Goal: Task Accomplishment & Management: Use online tool/utility

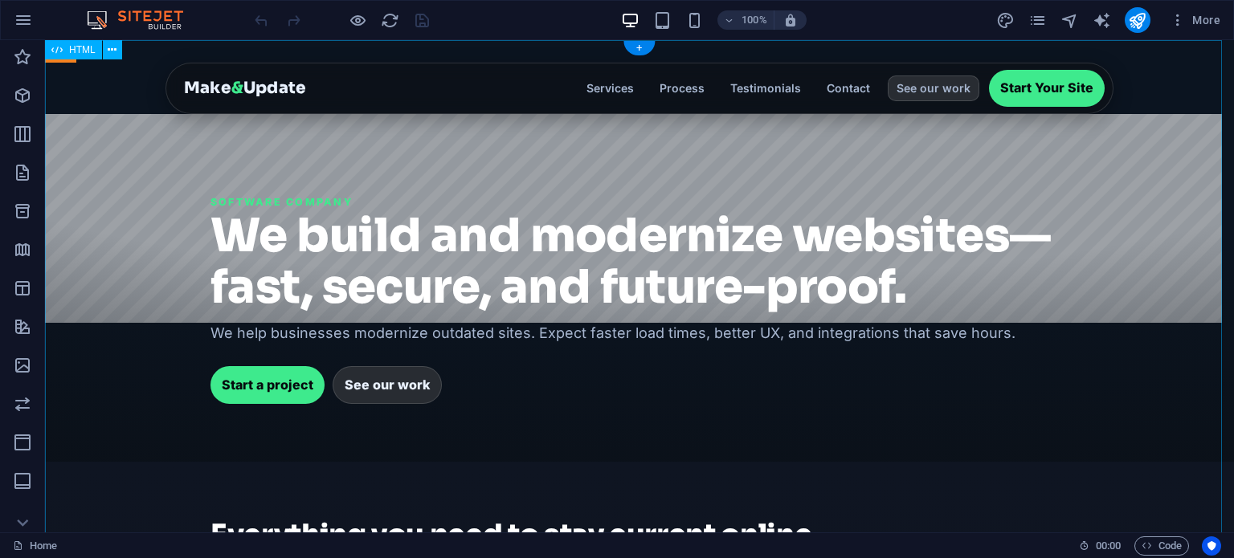
drag, startPoint x: 440, startPoint y: 234, endPoint x: 531, endPoint y: 293, distance: 108.5
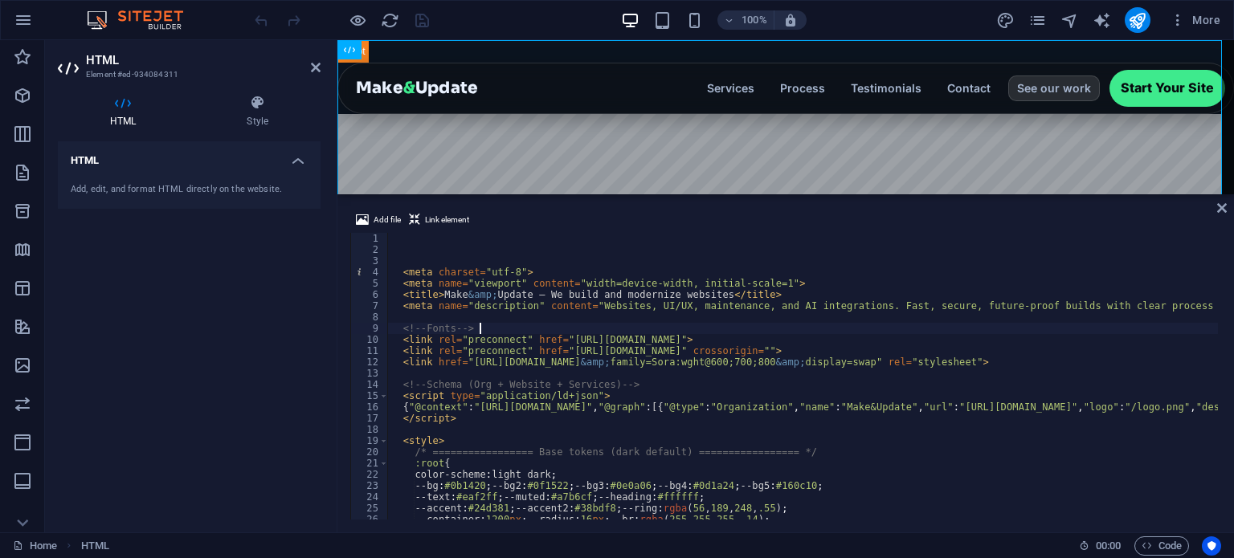
type textarea "<!-- Fonts -->"
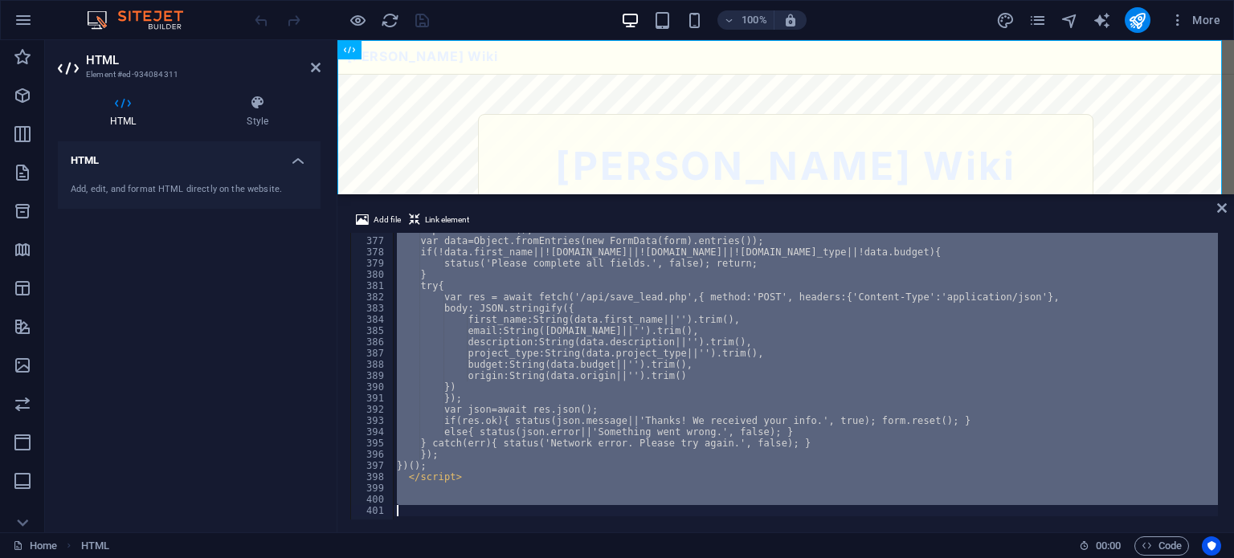
scroll to position [4226, 0]
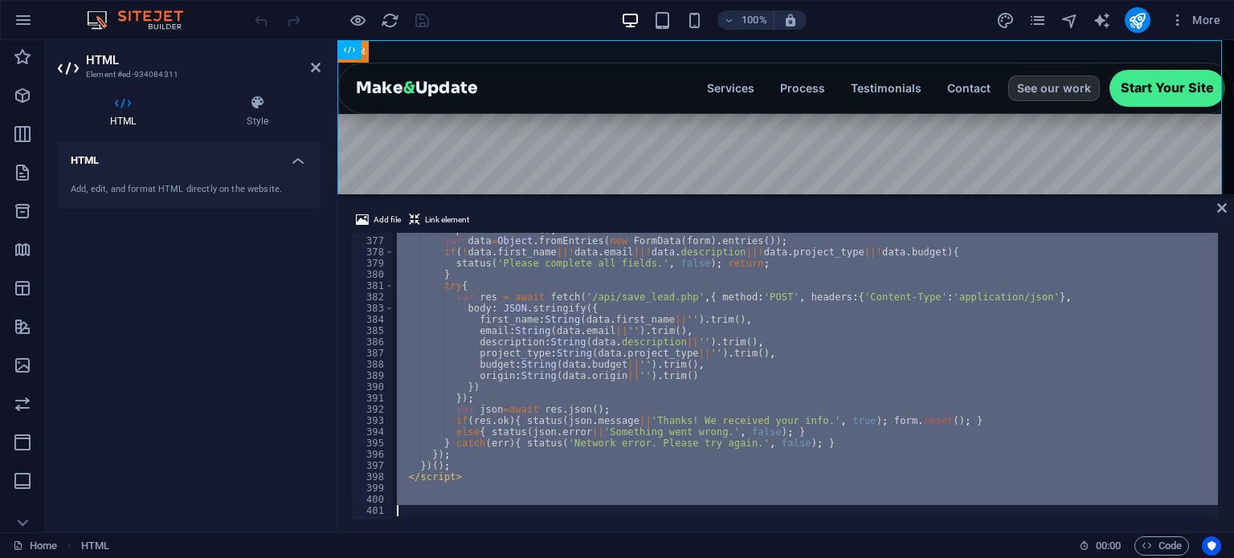
click at [598, 340] on div "e . preventDefault ( ) ; var data = Object . fromEntries ( new FormData ( form …" at bounding box center [806, 376] width 824 height 287
type textarea "description:String(data.description||'').trim(),"
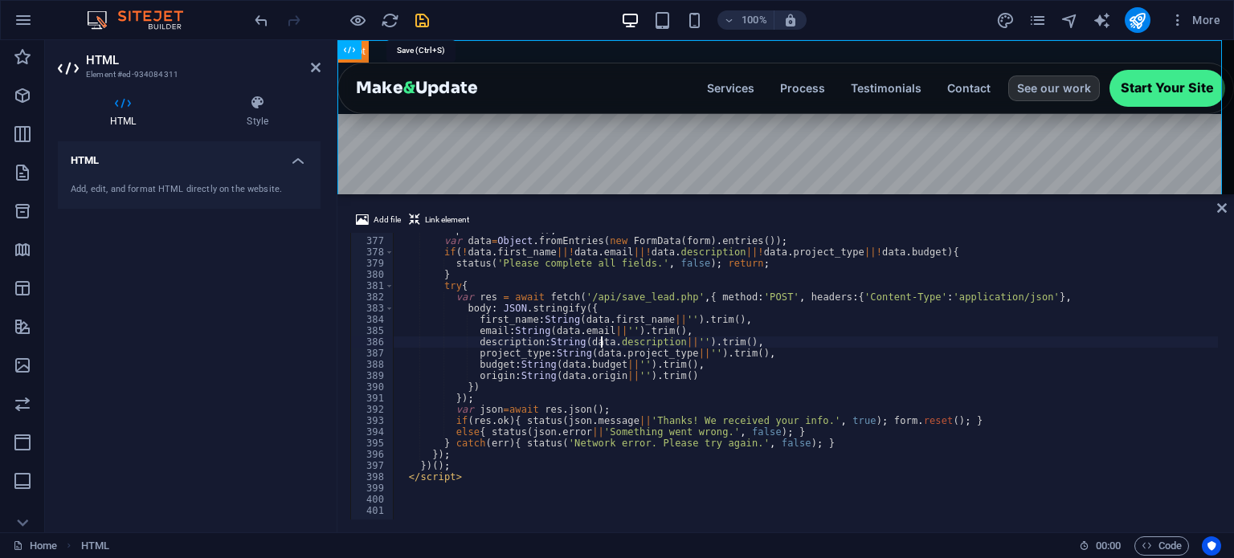
click at [418, 19] on icon "save" at bounding box center [422, 20] width 18 height 18
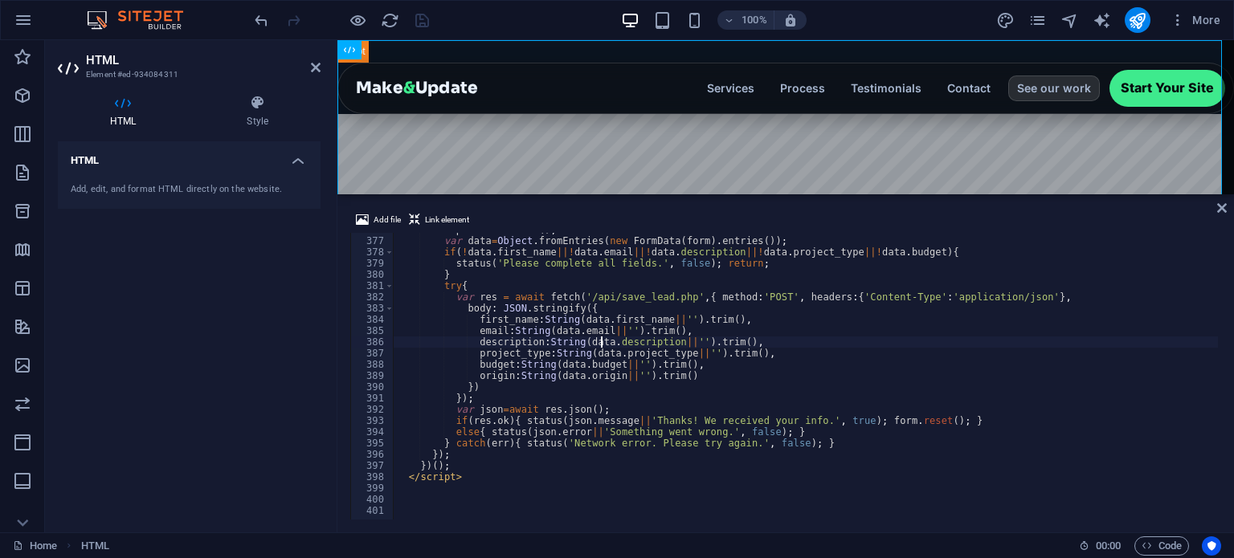
type textarea "origin:String(data.origin||'').trim()"
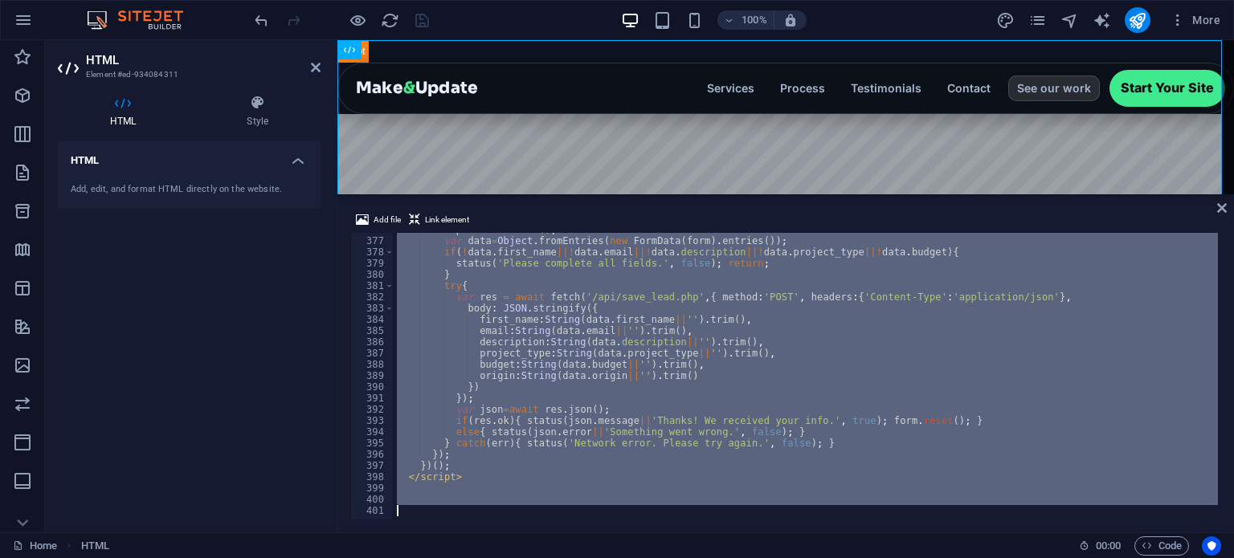
click at [639, 372] on div "e . preventDefault ( ) ; var data = Object . fromEntries ( new FormData ( form …" at bounding box center [806, 376] width 824 height 287
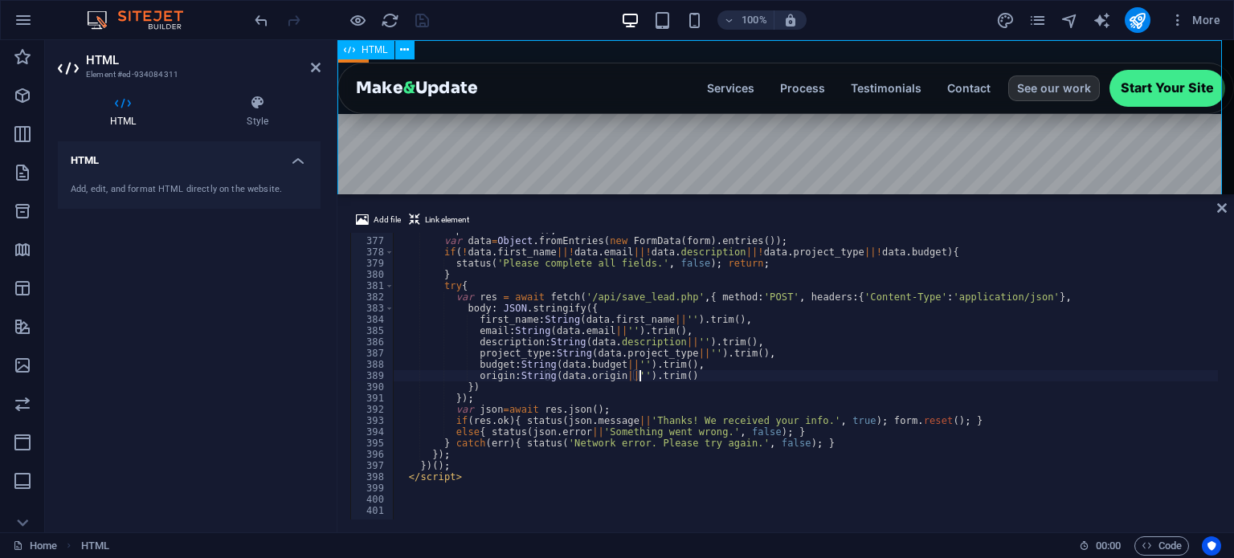
type textarea "status('Please complete all fields.', false); return;"
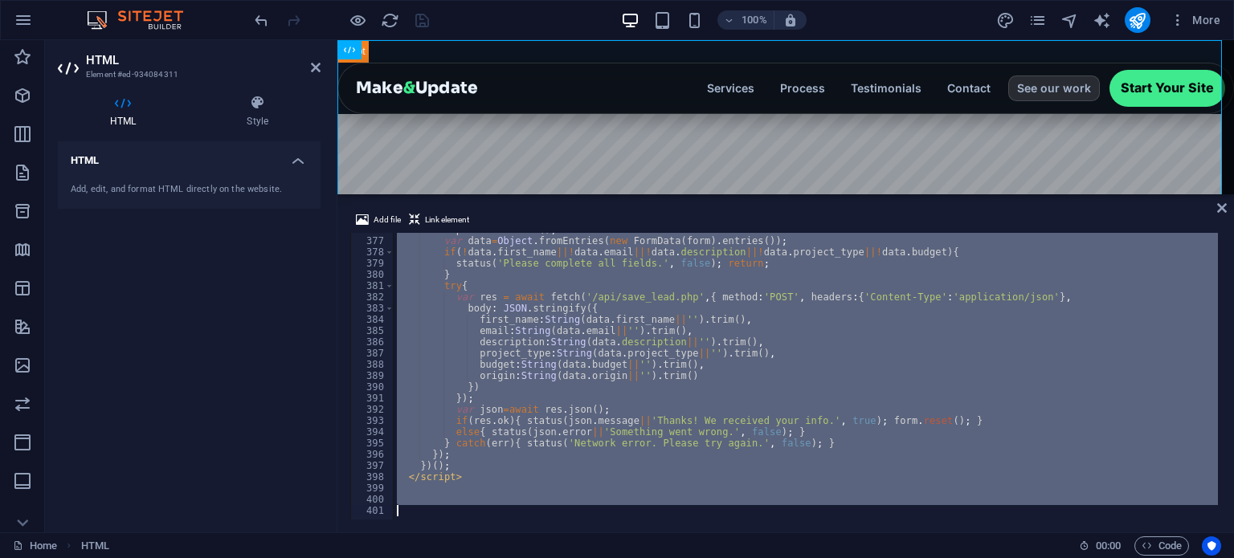
paste textarea
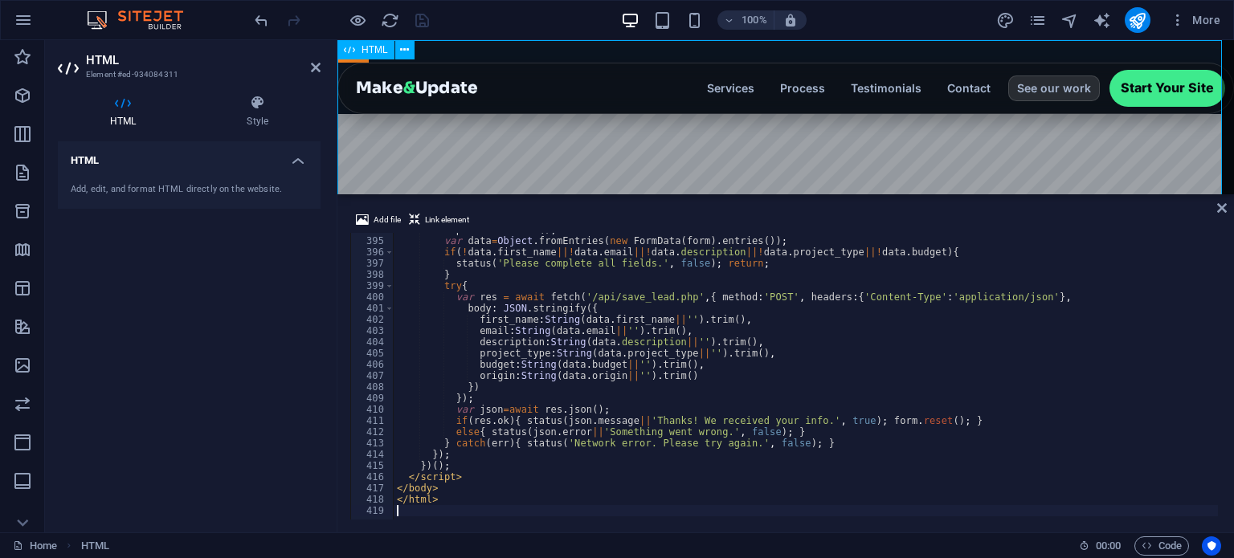
click at [1215, 210] on div "Add file Link element" at bounding box center [785, 221] width 871 height 23
click at [1219, 202] on icon at bounding box center [1222, 208] width 10 height 13
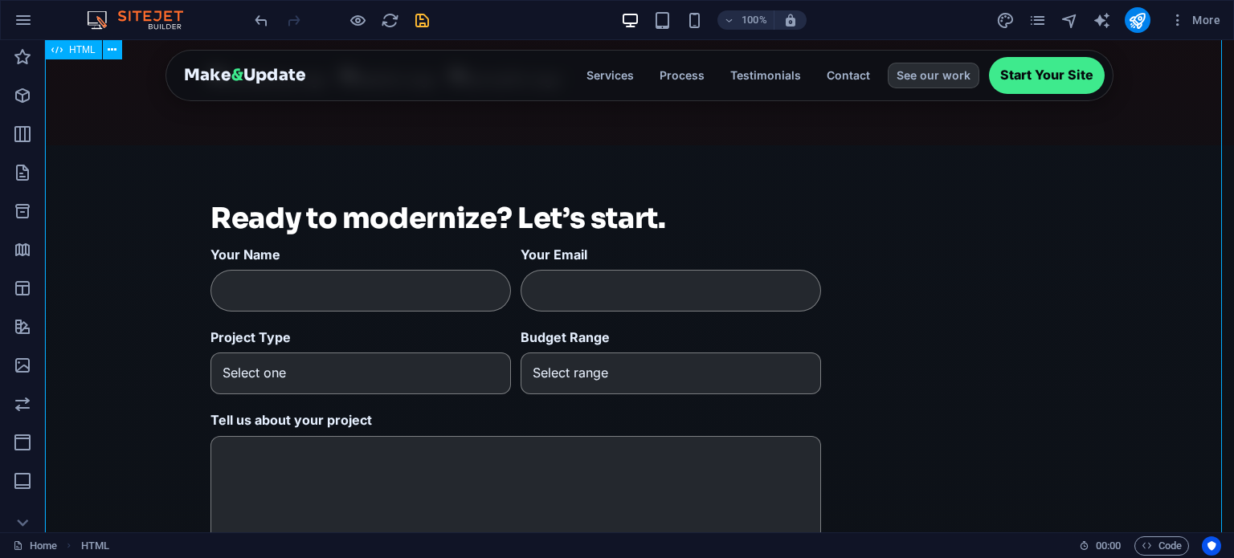
scroll to position [2146, 0]
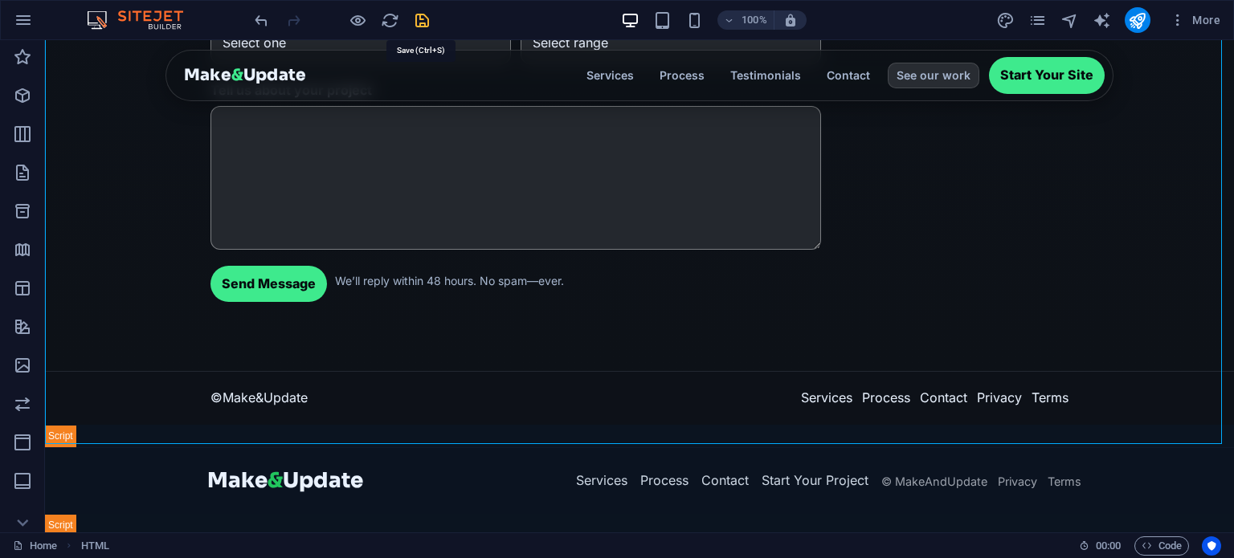
click at [413, 11] on icon "save" at bounding box center [422, 20] width 18 height 18
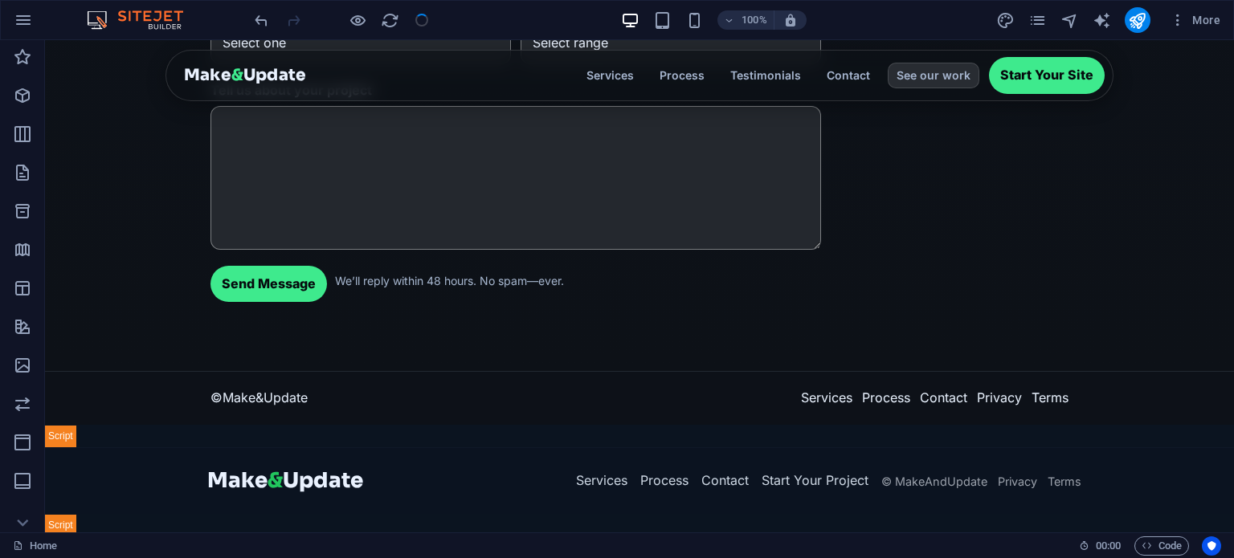
click at [415, 14] on div at bounding box center [341, 20] width 180 height 26
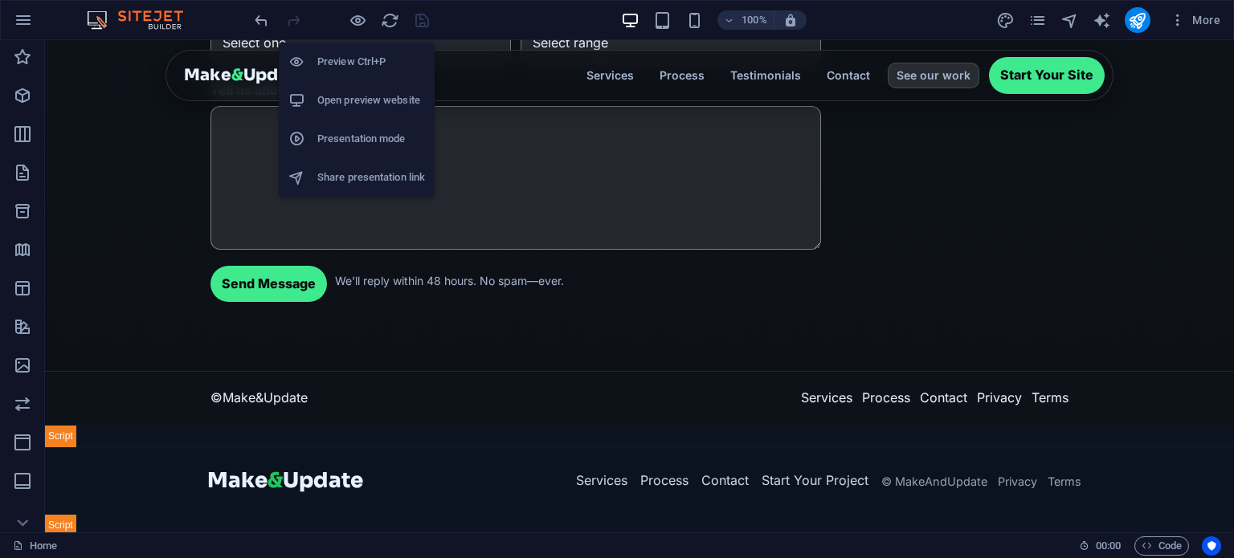
click at [357, 116] on li "Open preview website" at bounding box center [357, 100] width 156 height 39
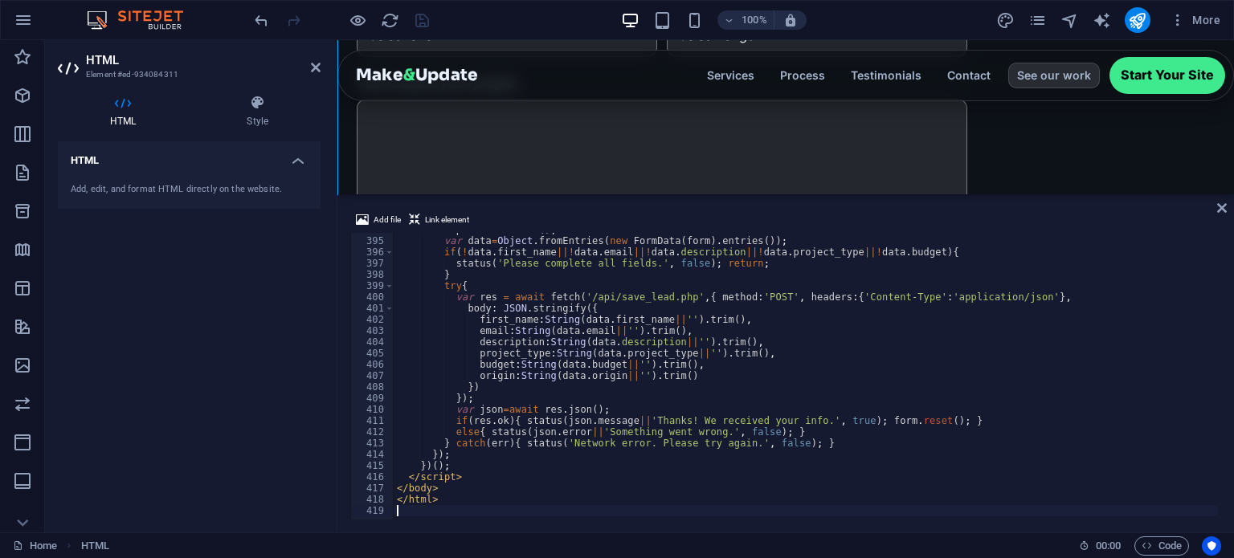
scroll to position [2138, 0]
type textarea "</html>"
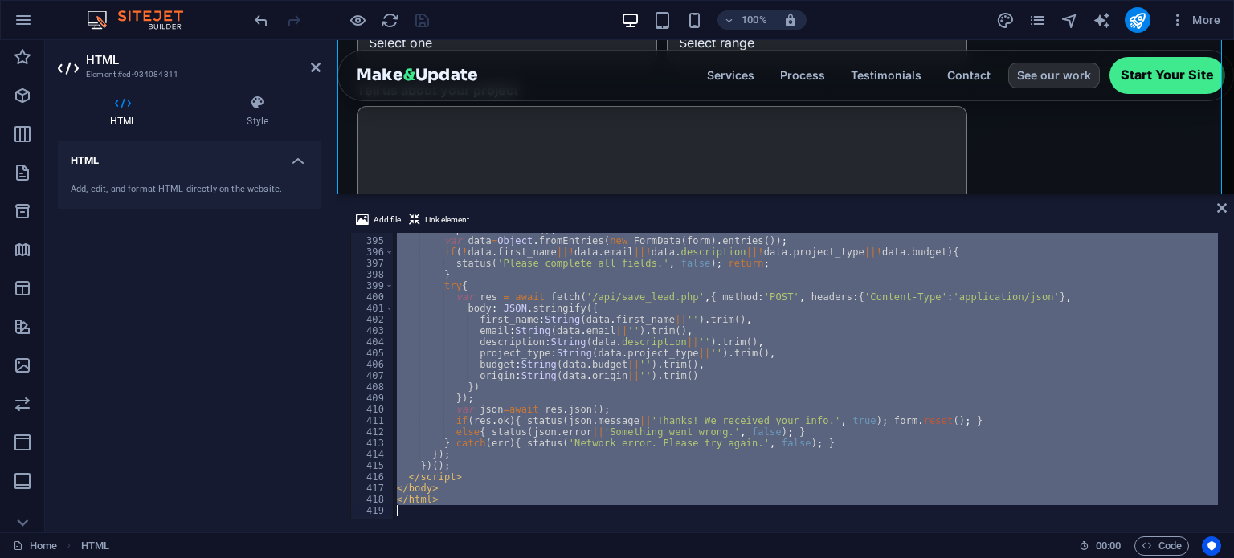
paste textarea
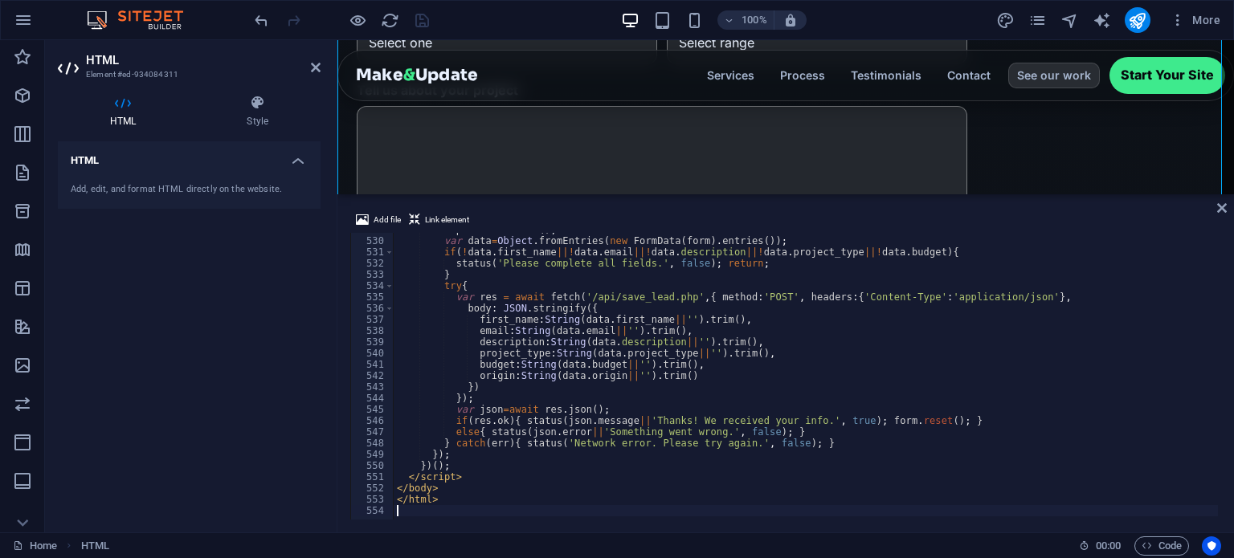
type textarea "</html>"
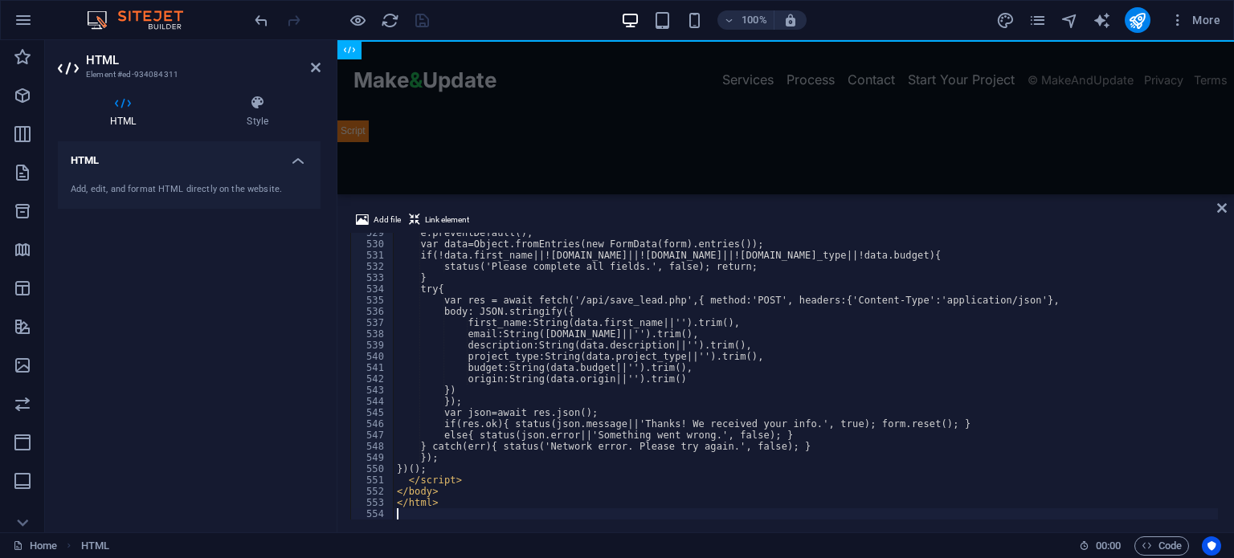
scroll to position [5944, 0]
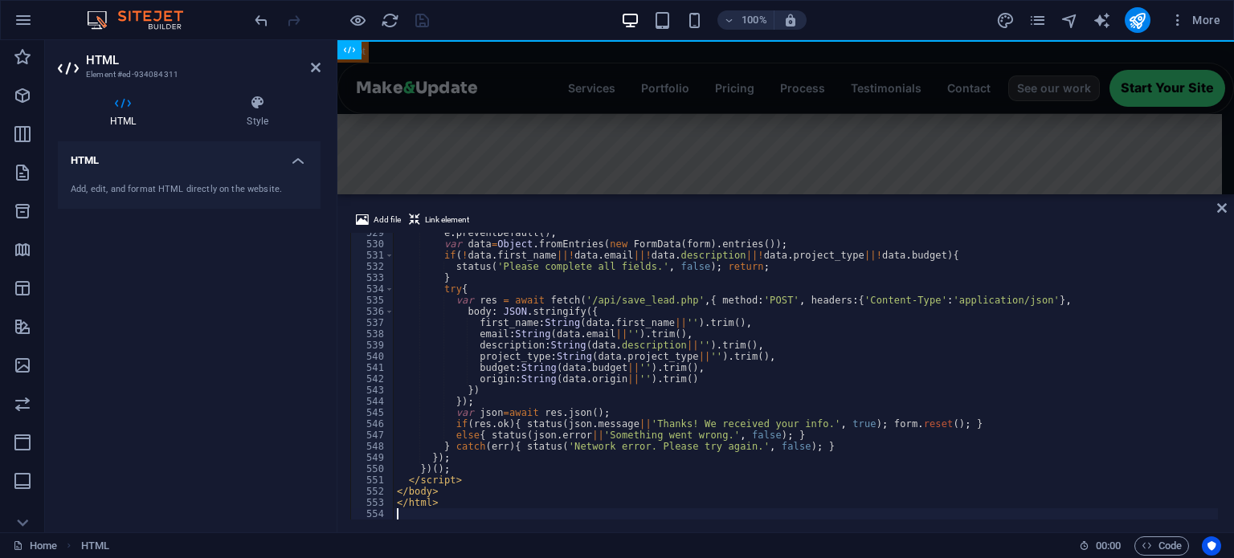
click at [1227, 206] on div "Add file Link element 529 530 531 532 533 534 535 536 537 538 539 540 541 542 5…" at bounding box center [785, 365] width 897 height 335
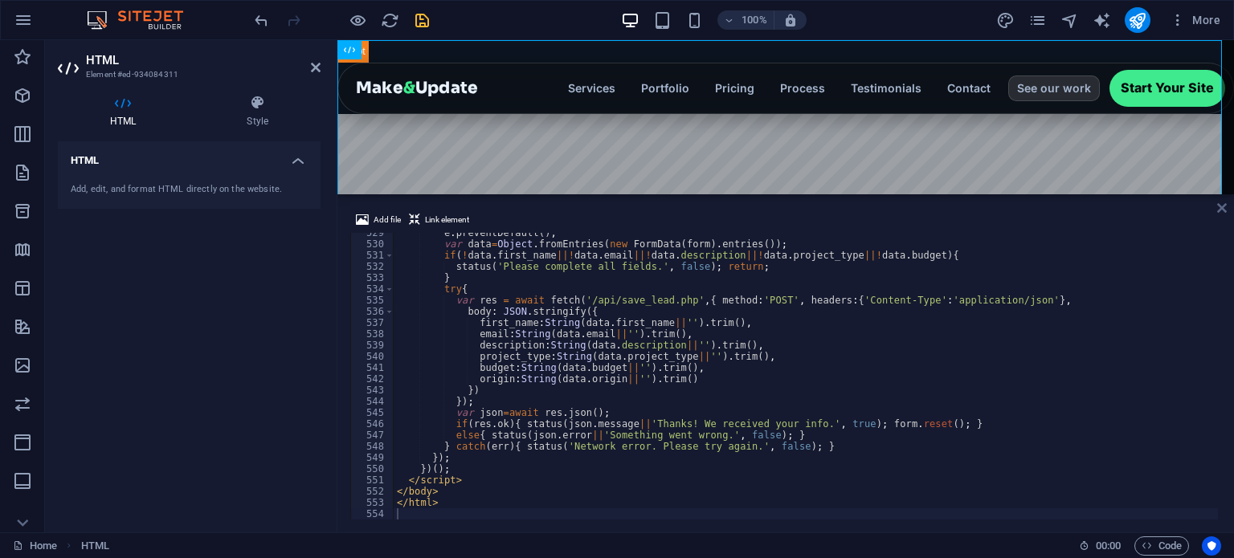
click at [1222, 207] on icon at bounding box center [1222, 208] width 10 height 13
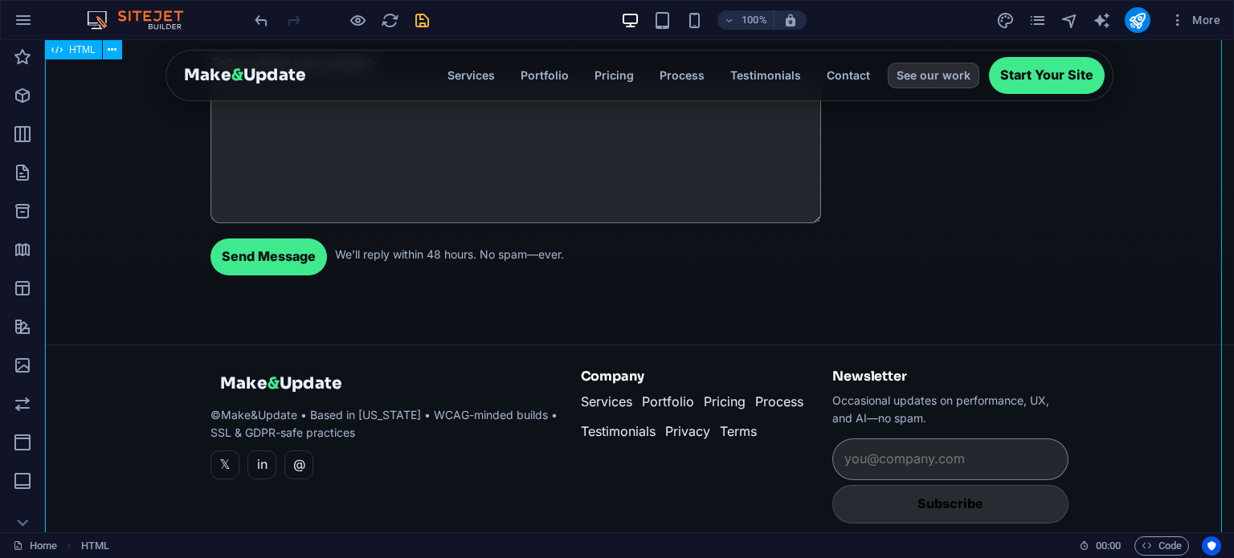
scroll to position [3541, 0]
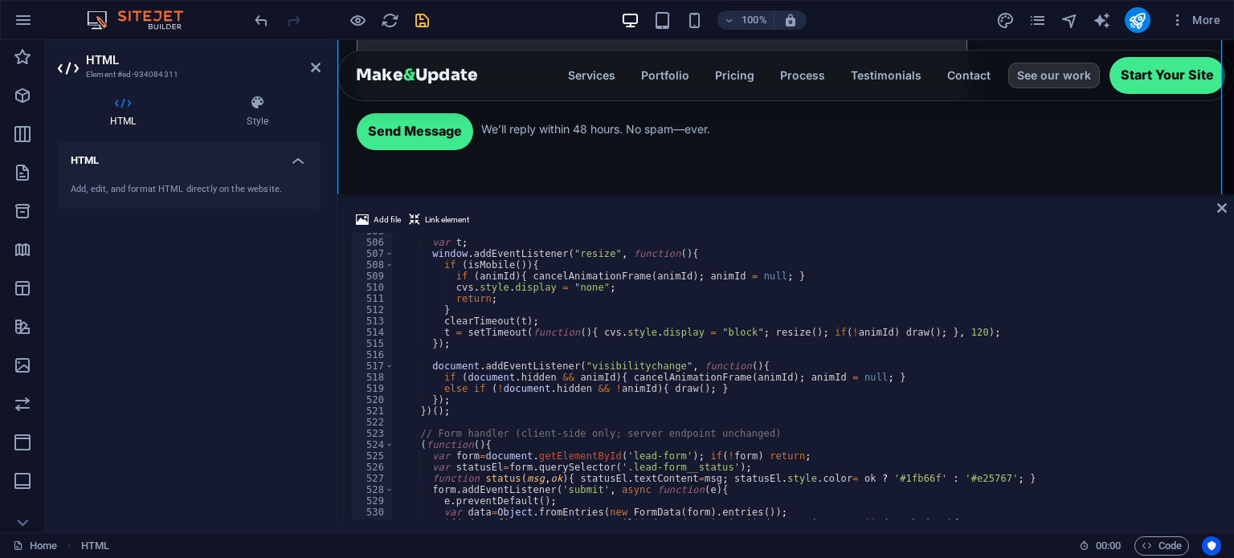
scroll to position [5676, 0]
click at [1215, 206] on div "Add file Link element 505 506 507 508 509 510 511 512 513 514 515 516 517 518 5…" at bounding box center [785, 365] width 897 height 335
click at [1221, 209] on icon at bounding box center [1222, 208] width 10 height 13
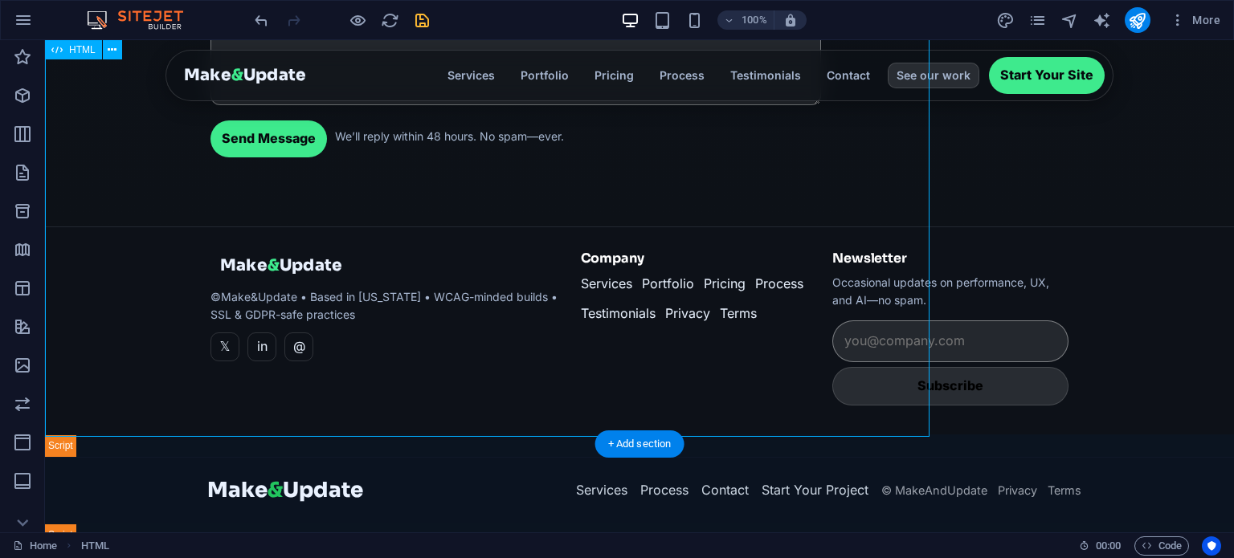
scroll to position [3541, 0]
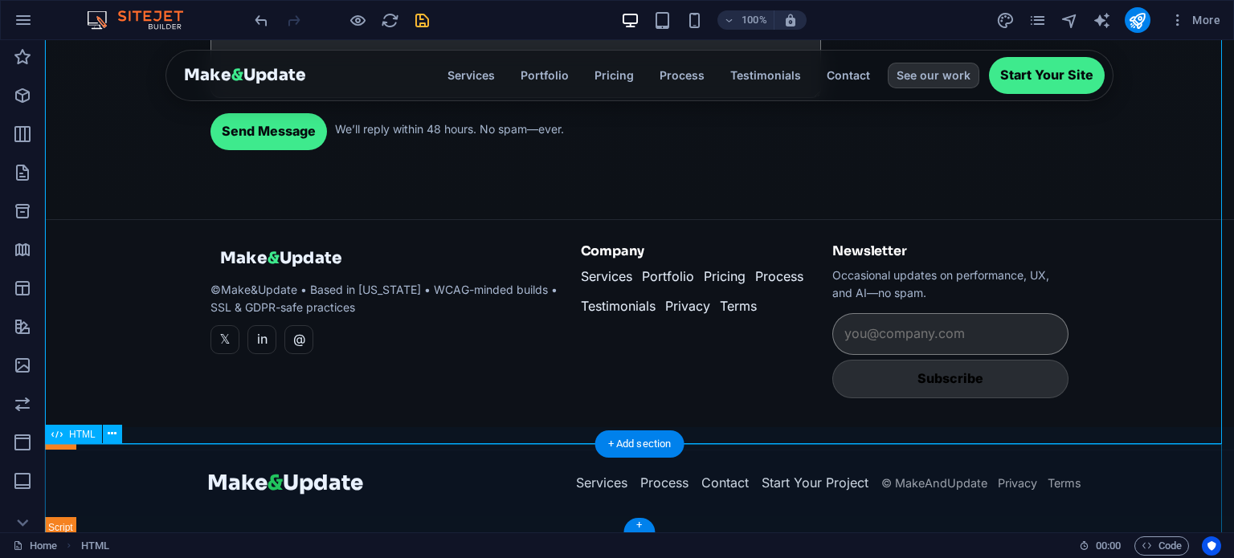
click at [394, 488] on div "Make & Update Services Process Contact Start Your Project © MakeAndUpdate Priva…" at bounding box center [639, 494] width 1189 height 89
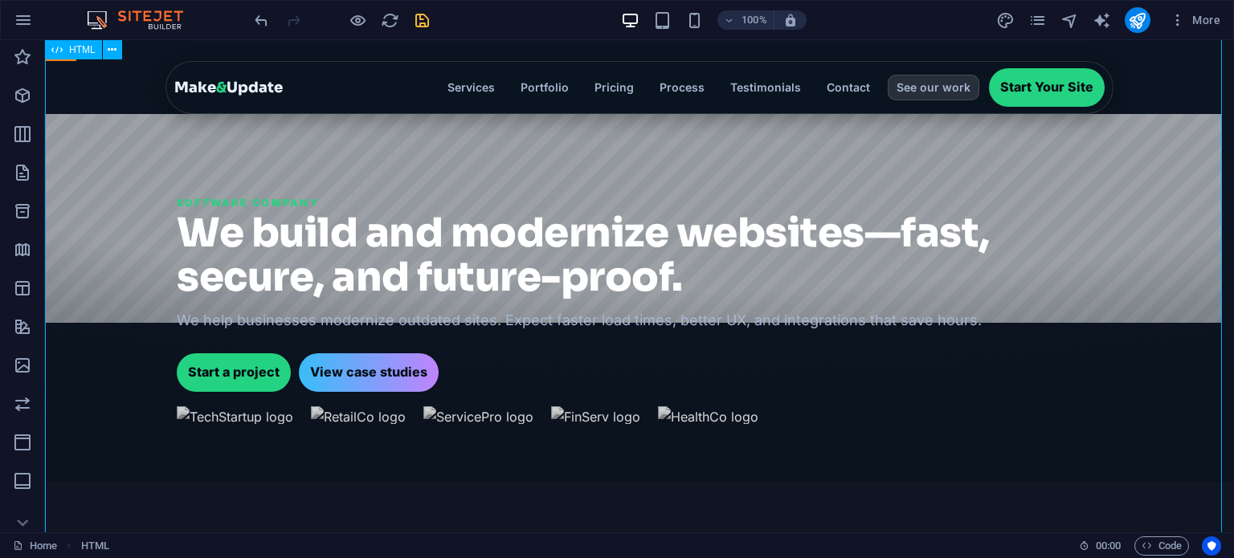
scroll to position [0, 0]
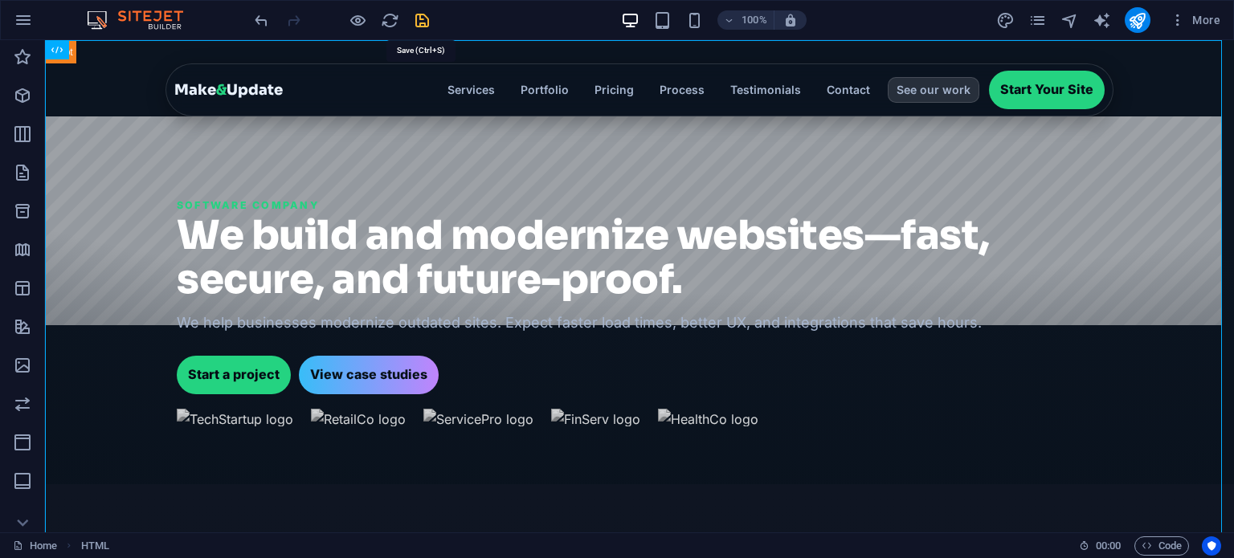
click at [418, 16] on icon "save" at bounding box center [422, 20] width 18 height 18
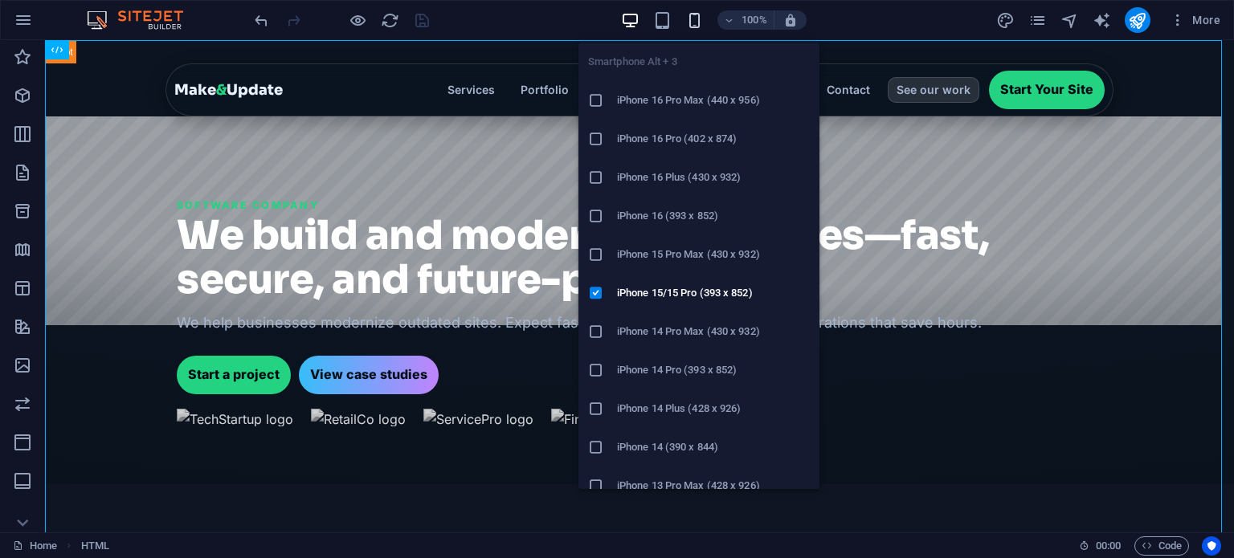
click at [688, 22] on icon "button" at bounding box center [694, 20] width 18 height 18
click at [684, 86] on li "iPhone 16 Pro Max (440 x 956)" at bounding box center [698, 100] width 241 height 39
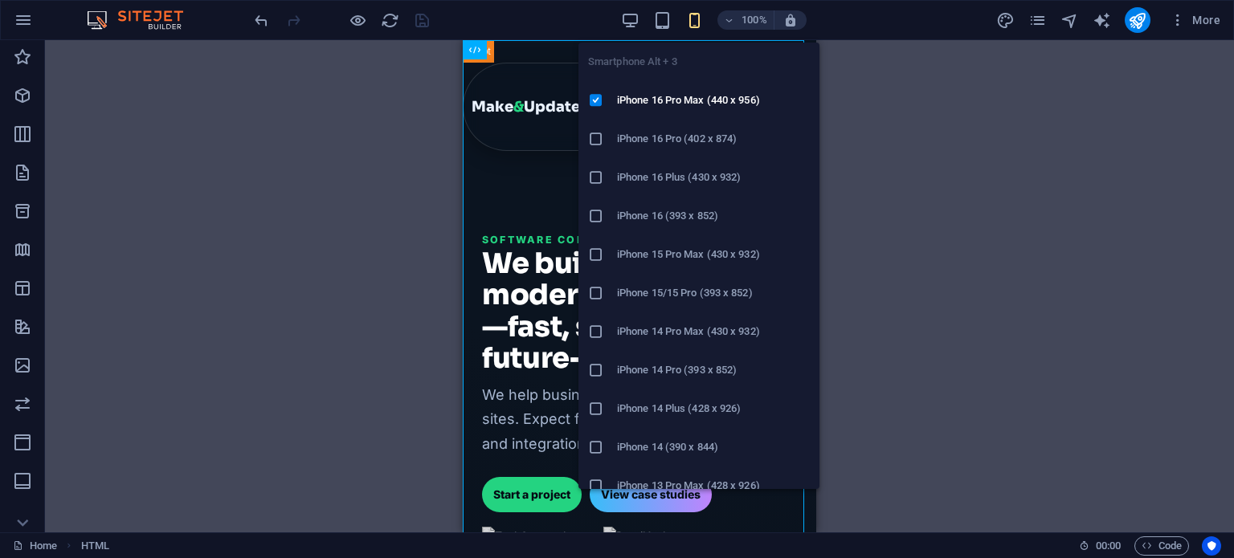
click at [654, 141] on h6 "iPhone 16 Pro (402 x 874)" at bounding box center [713, 138] width 193 height 19
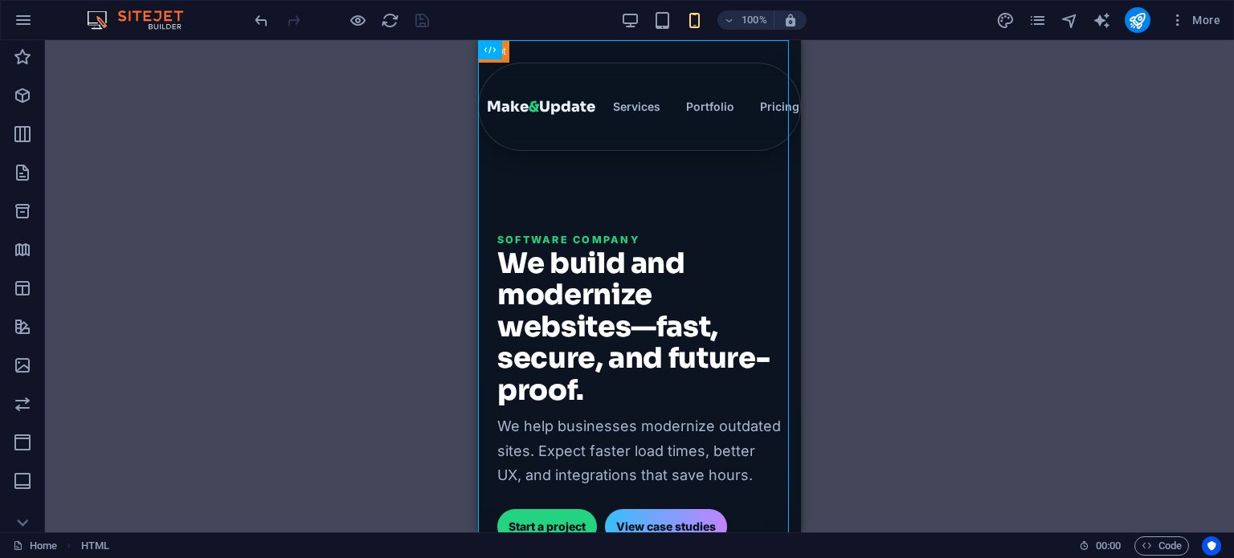
click at [696, 9] on div "100%" at bounding box center [714, 20] width 186 height 26
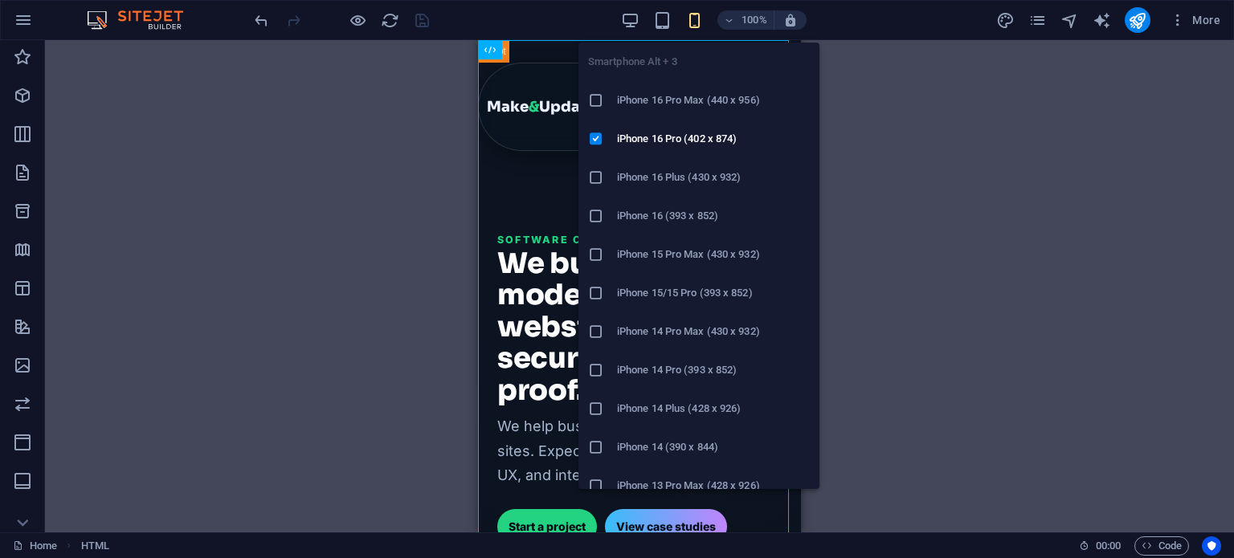
click at [694, 19] on icon "button" at bounding box center [694, 20] width 18 height 18
click at [671, 316] on li "iPhone 14 Pro Max (430 x 932)" at bounding box center [698, 331] width 241 height 39
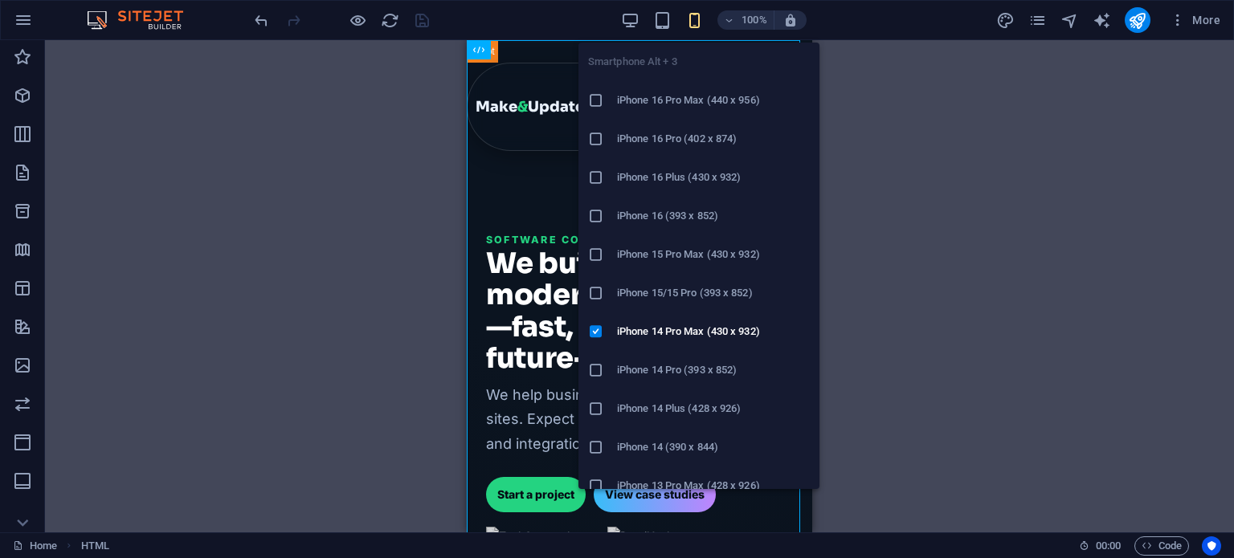
click at [688, 18] on icon "button" at bounding box center [694, 20] width 18 height 18
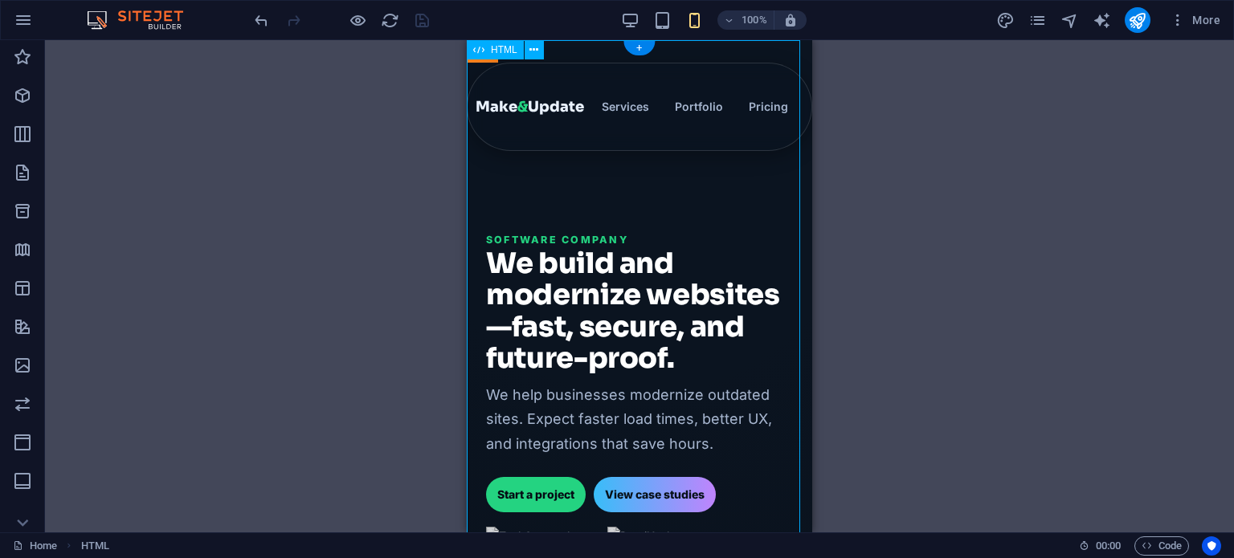
scroll to position [341, 0]
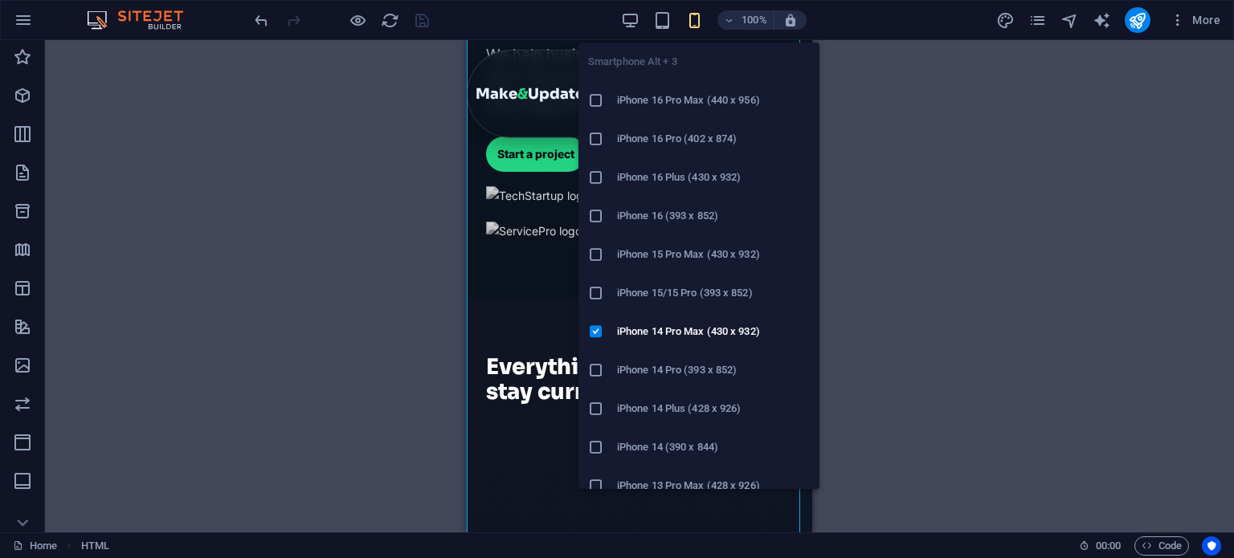
click at [694, 19] on icon "button" at bounding box center [694, 20] width 18 height 18
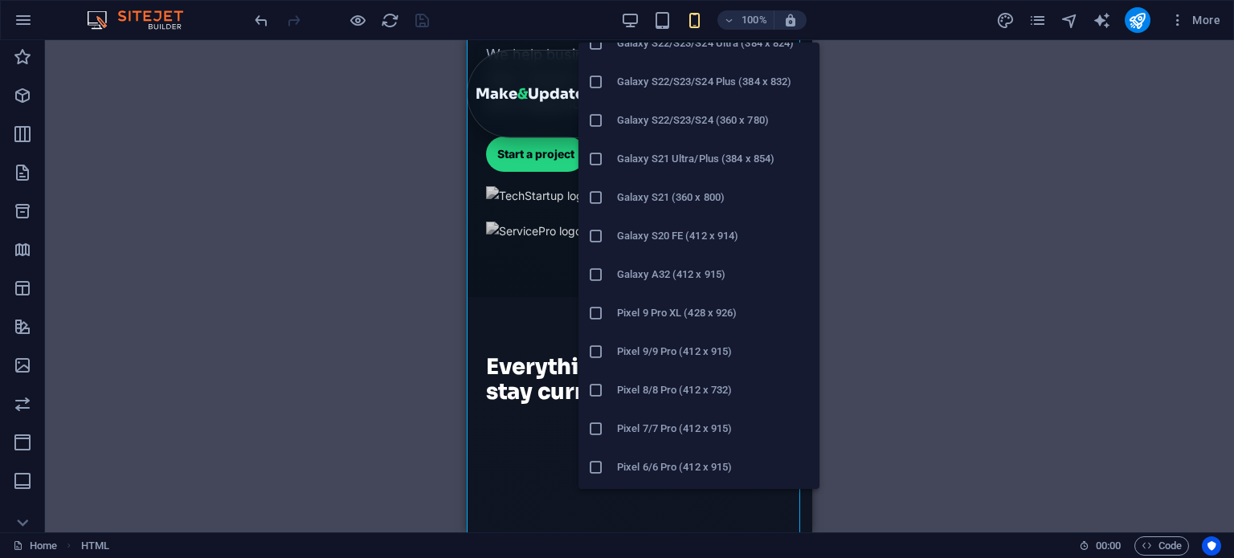
scroll to position [826, 0]
click at [649, 229] on h6 "Pixel 6/6 Pro (412 x 915)" at bounding box center [713, 238] width 193 height 19
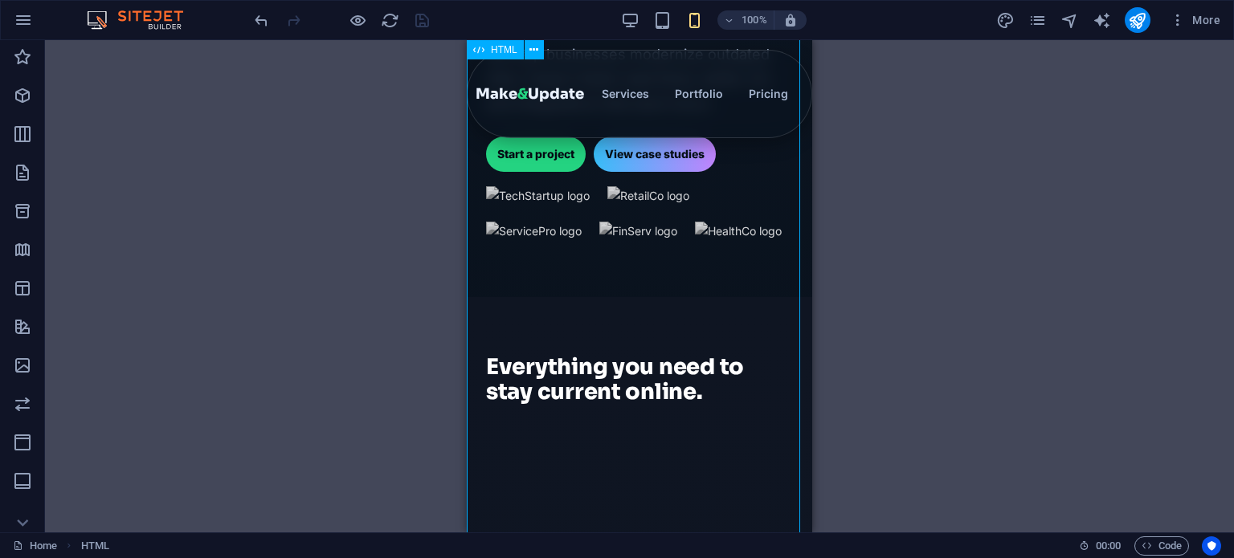
scroll to position [0, 0]
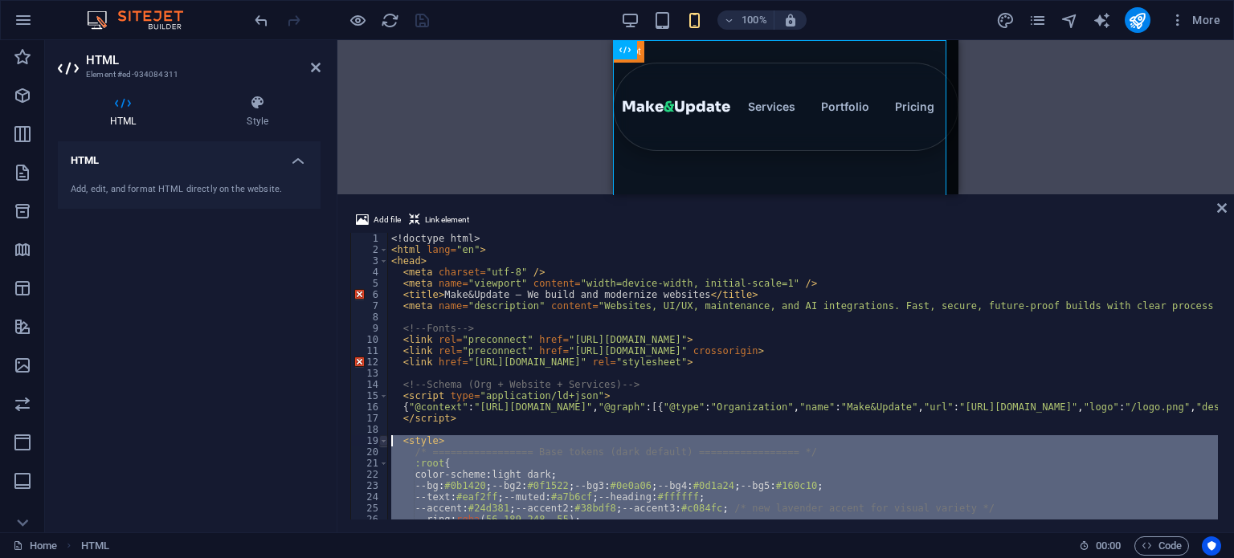
drag, startPoint x: 455, startPoint y: 437, endPoint x: 382, endPoint y: 439, distance: 73.1
click at [382, 439] on div "1 2 3 4 5 6 7 8 9 10 11 12 13 14 15 16 17 18 19 20 21 22 23 24 25 26 27 28 <! d…" at bounding box center [785, 376] width 871 height 287
type textarea "</style>"
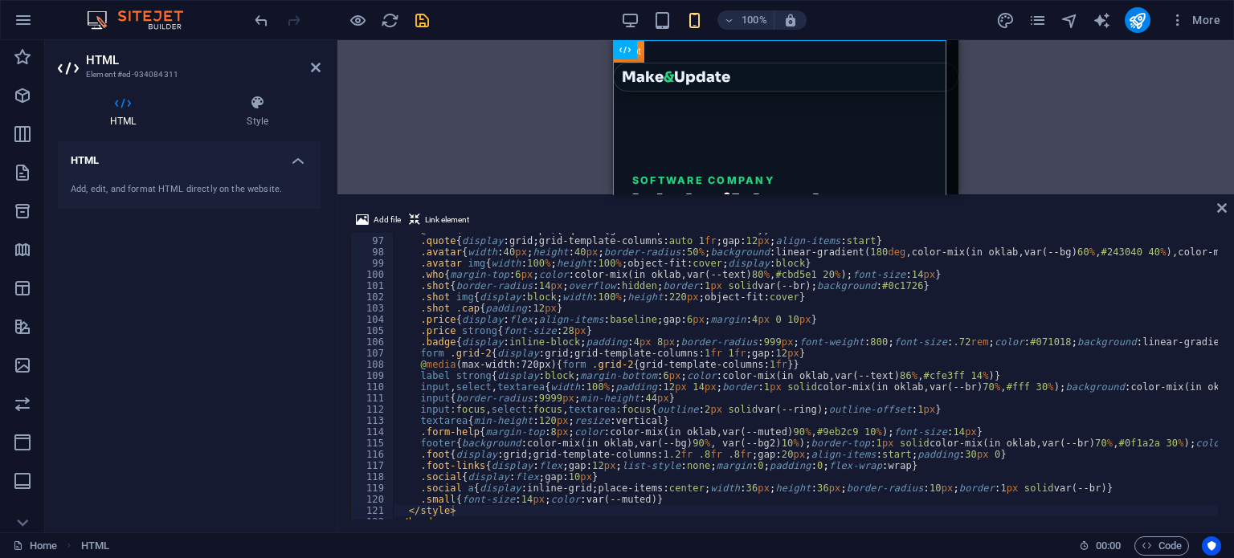
click at [1213, 212] on div "Add file Link element" at bounding box center [785, 221] width 871 height 23
click at [1215, 211] on div "Add file Link element" at bounding box center [785, 221] width 871 height 23
click at [1220, 208] on icon at bounding box center [1222, 208] width 10 height 13
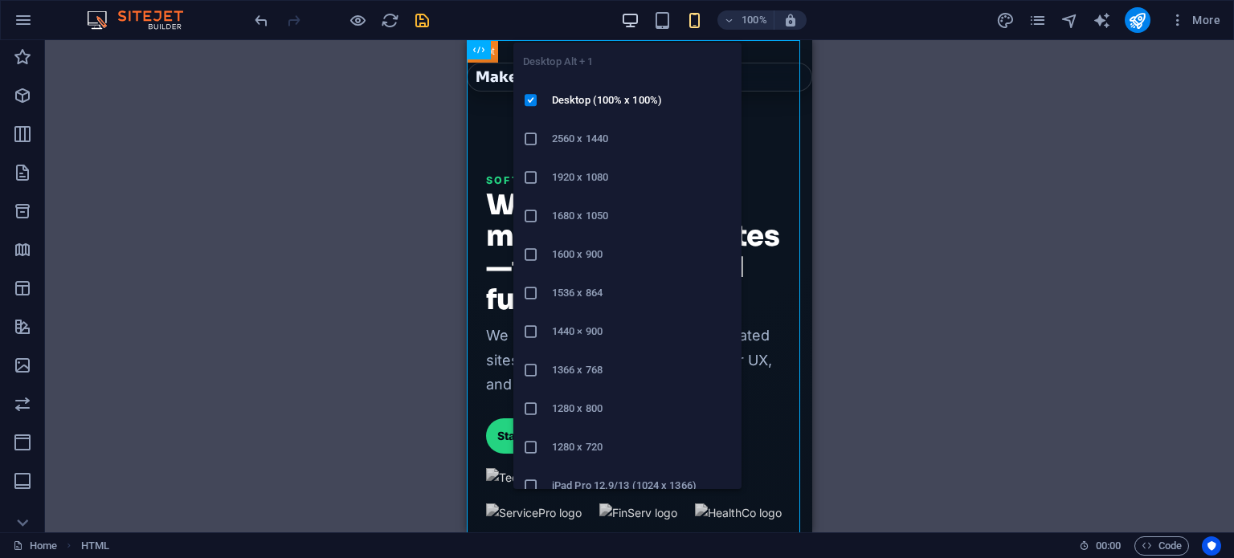
click at [629, 19] on icon "button" at bounding box center [630, 20] width 18 height 18
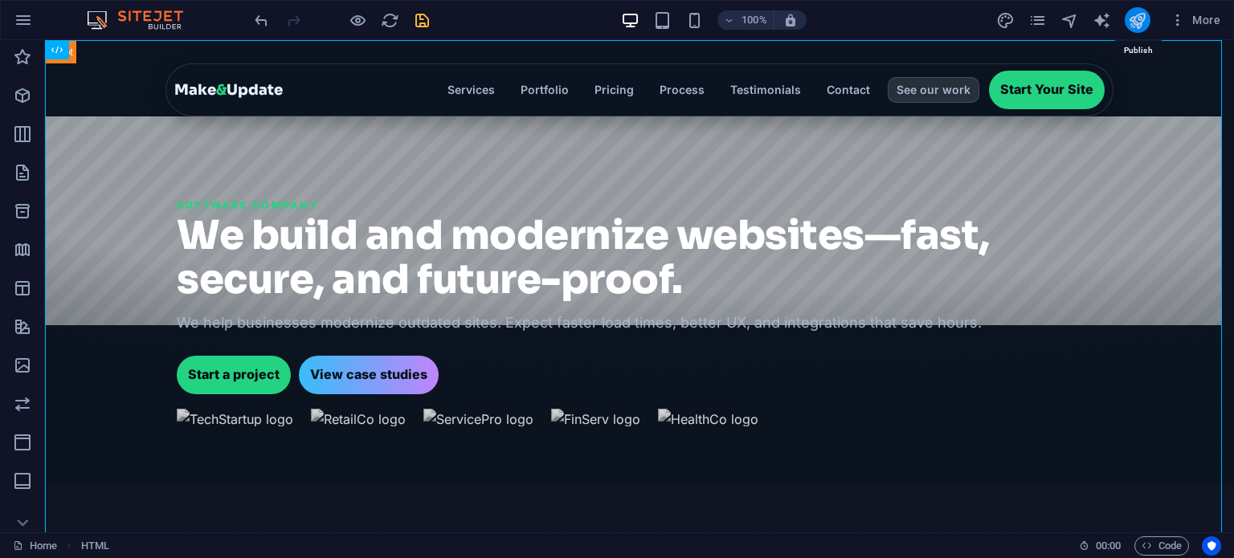
click at [1141, 18] on icon "publish" at bounding box center [1137, 20] width 18 height 18
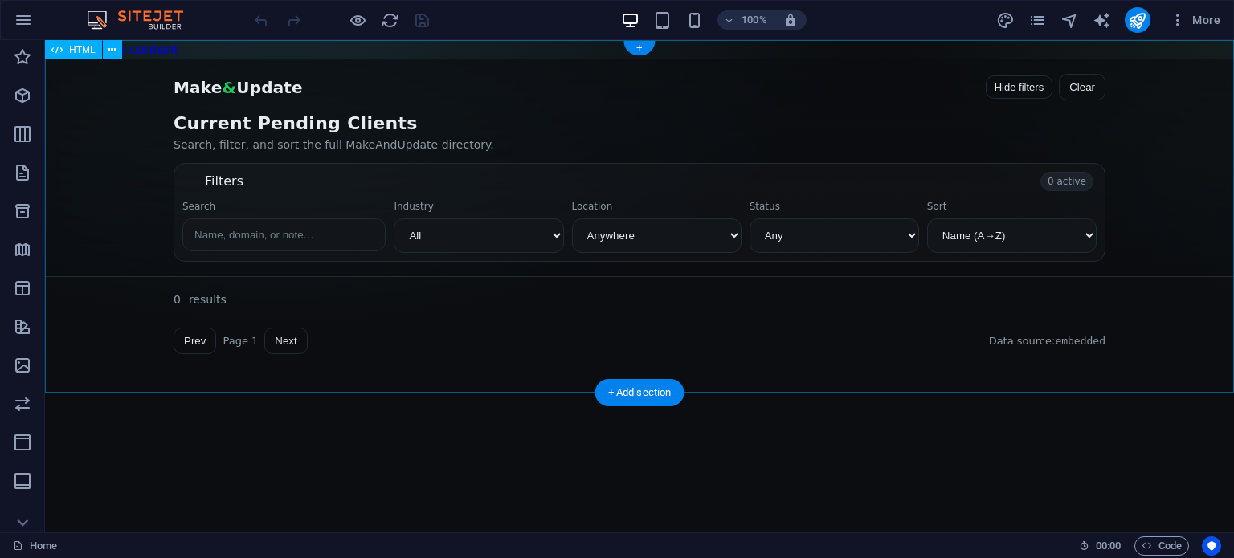
click at [595, 353] on div "MakeAndUpdate • All Companies Skip to results Make & Update Hide filters Clear …" at bounding box center [639, 213] width 1189 height 309
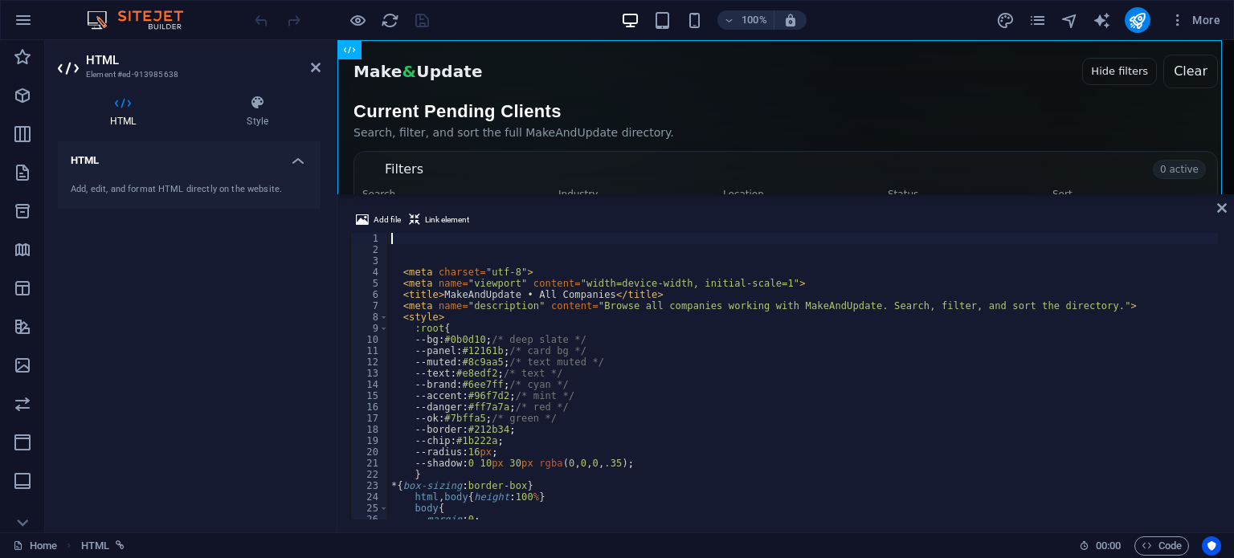
type textarea "--border:#212b34;"
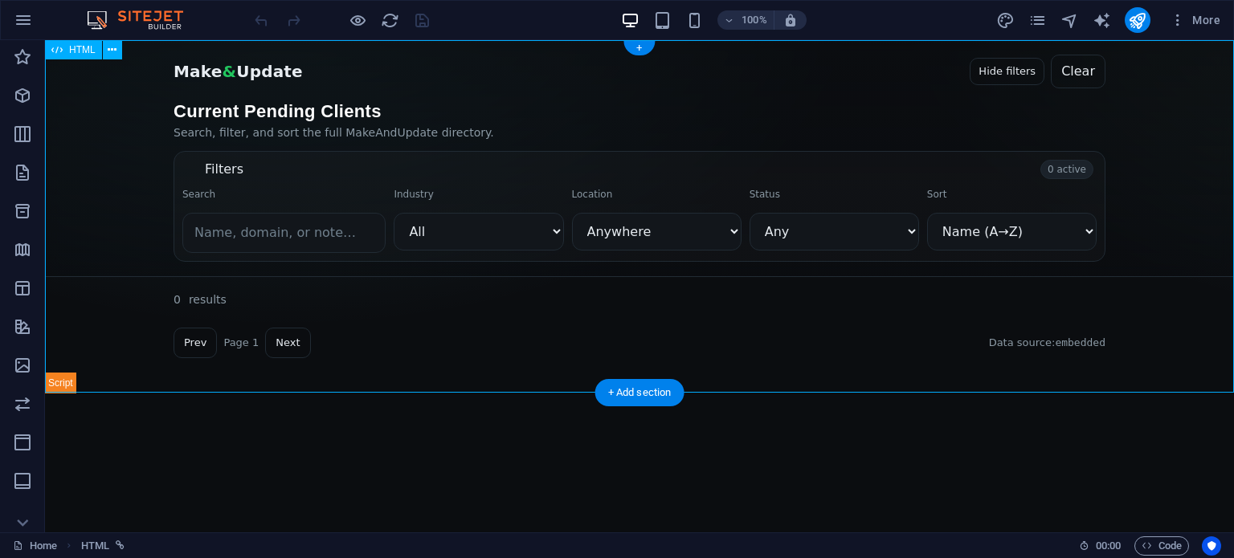
click at [510, 88] on div "MakeAndUpdate • All Companies Skip to results Make & Update Hide filters Clear …" at bounding box center [639, 216] width 1189 height 353
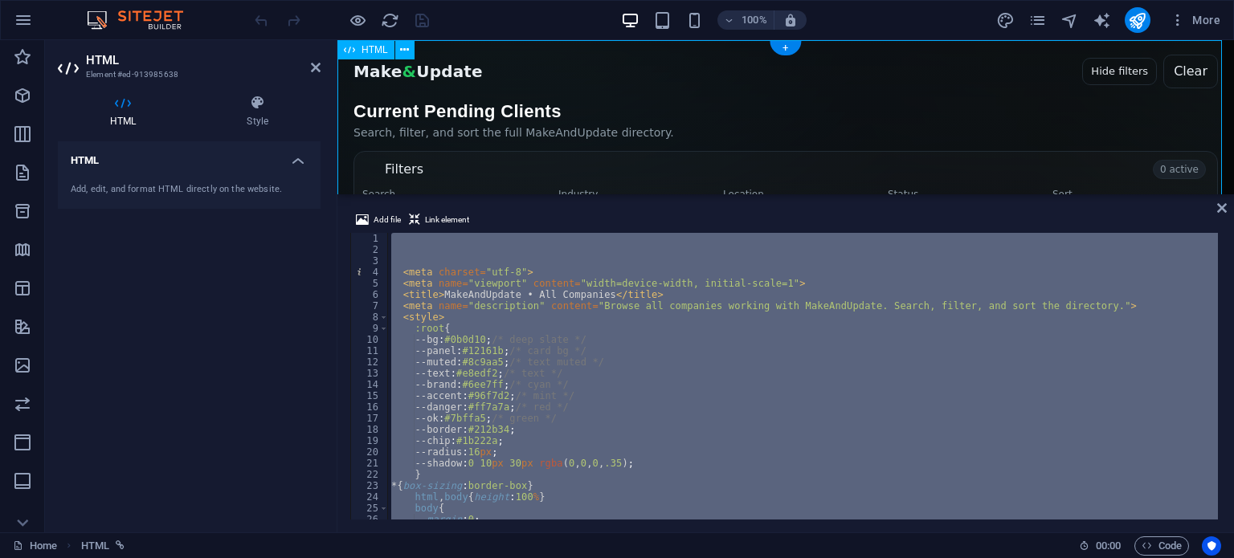
type textarea "</html>"
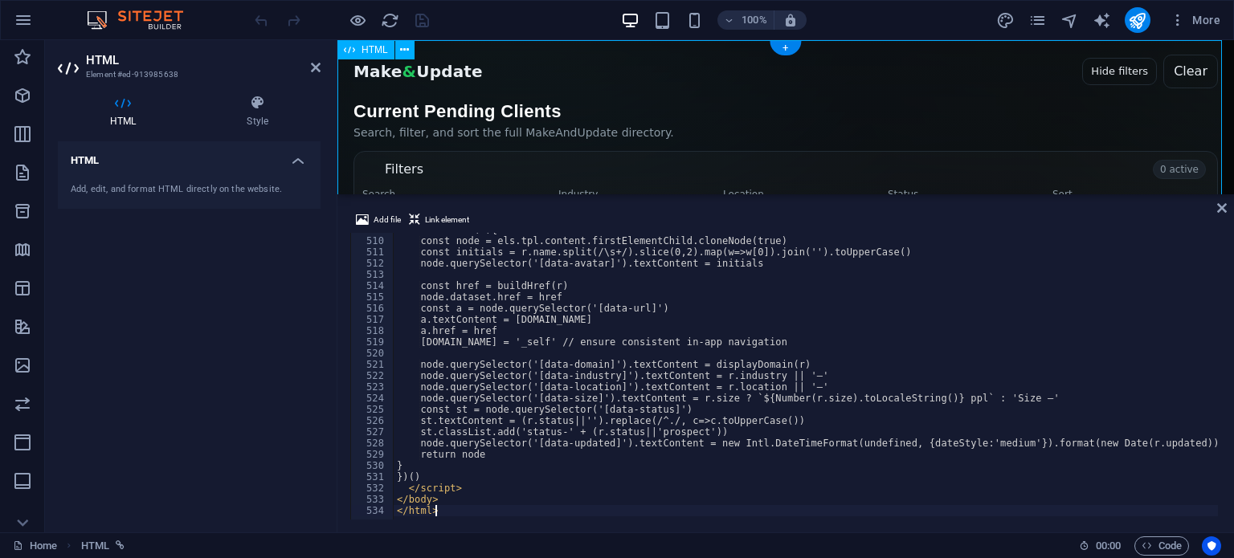
scroll to position [5722, 0]
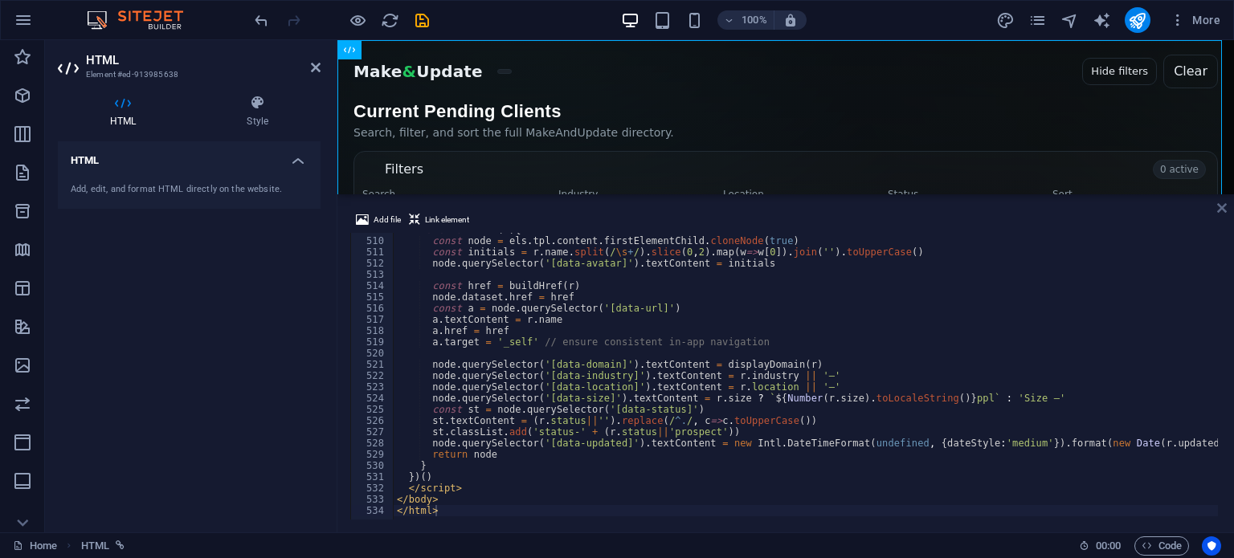
click at [1222, 211] on icon at bounding box center [1222, 208] width 10 height 13
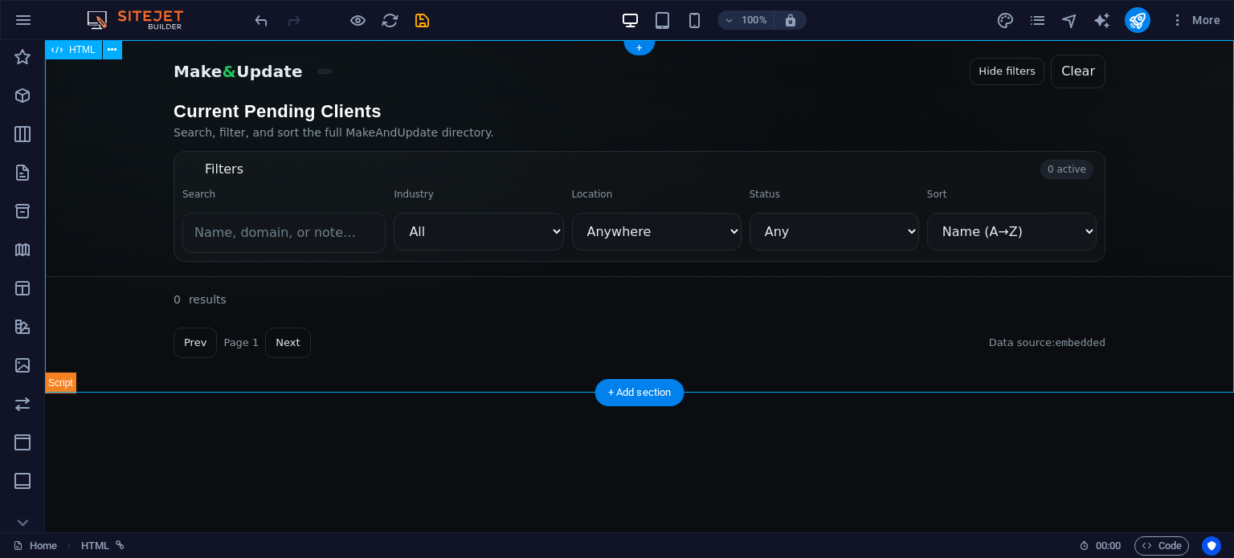
click at [757, 225] on div "MakeAndUpdate • Clients Directory Skip to results Make & Update Hide filters Cl…" at bounding box center [639, 216] width 1189 height 353
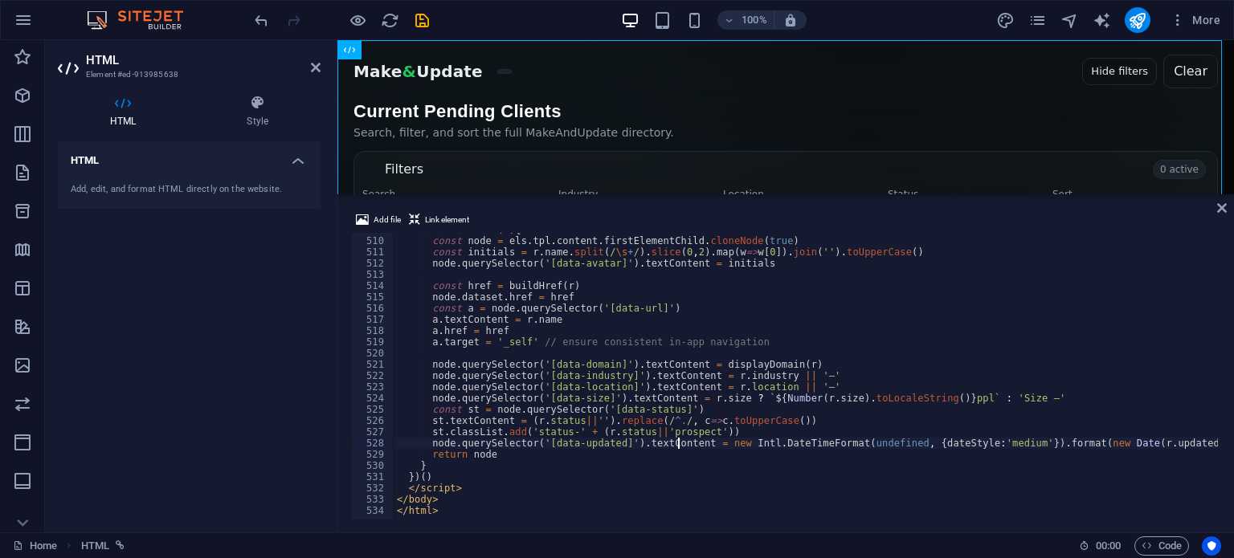
type textarea "</body> </html>"
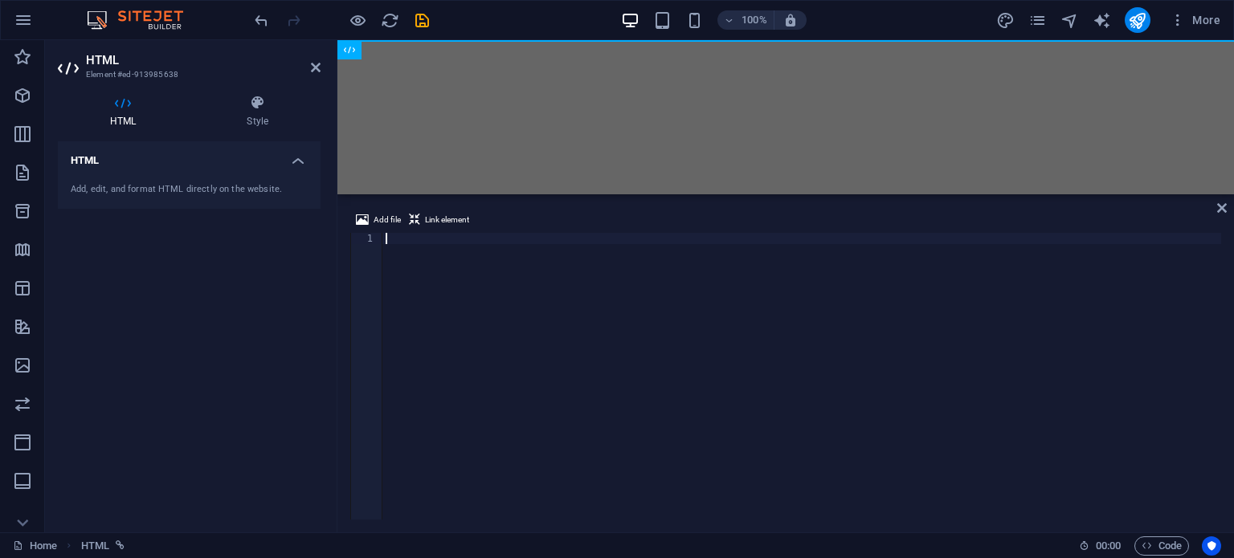
type textarea "</html>"
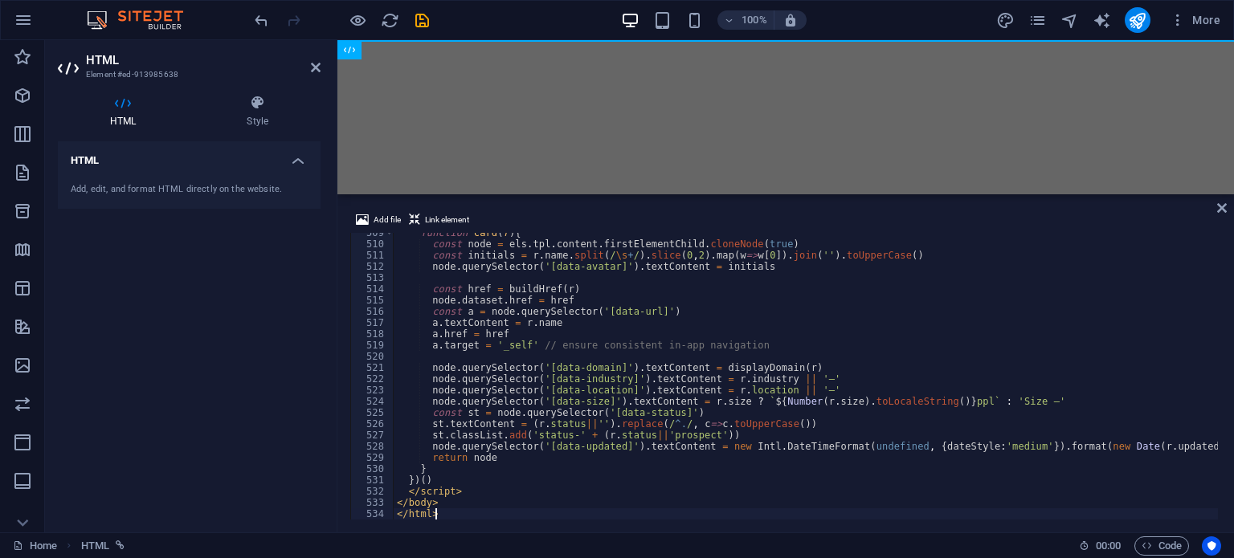
scroll to position [5733, 0]
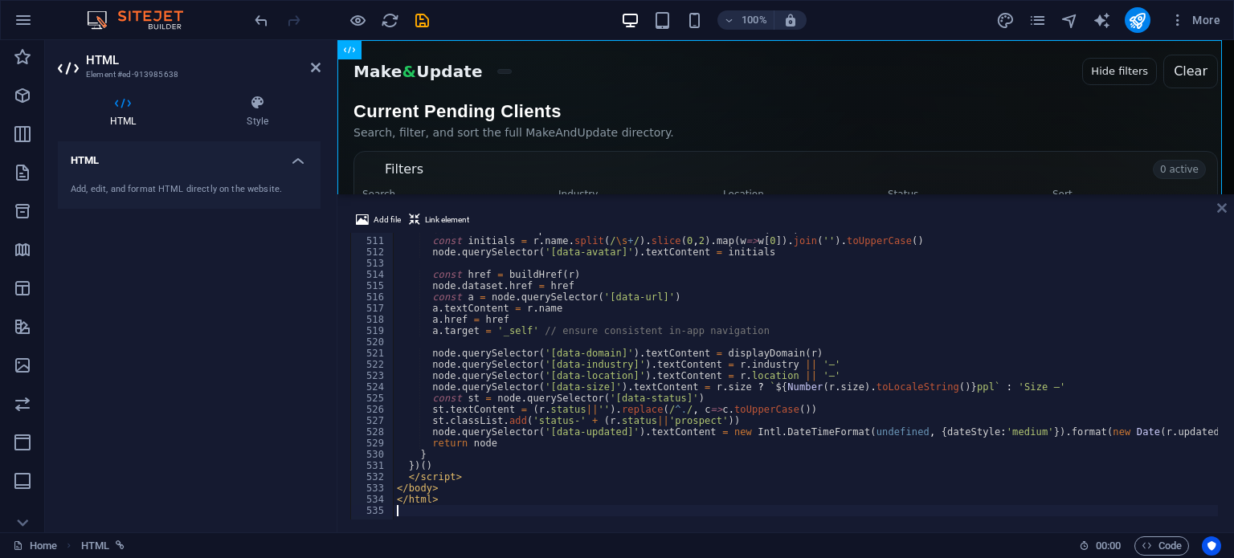
click at [1225, 206] on icon at bounding box center [1222, 208] width 10 height 13
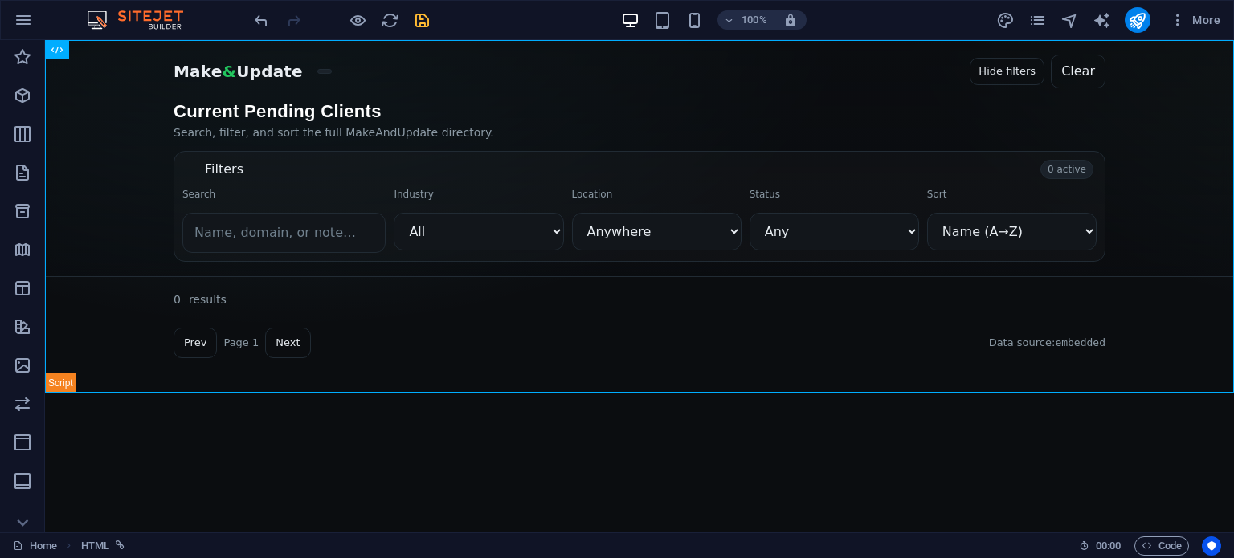
click at [421, 18] on icon "save" at bounding box center [422, 20] width 18 height 18
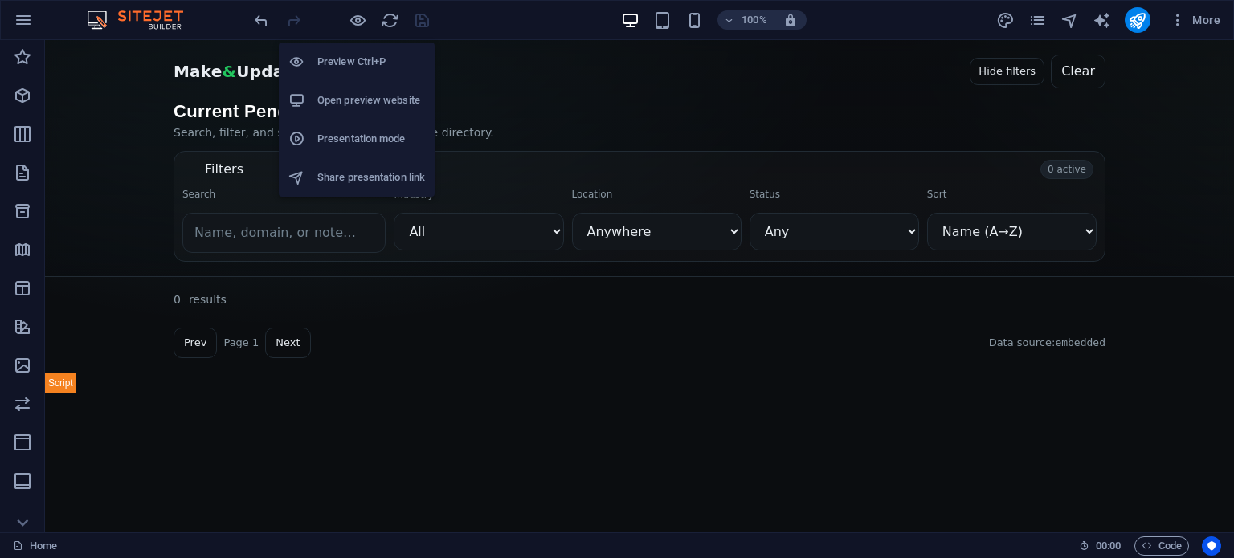
click at [382, 94] on h6 "Open preview website" at bounding box center [371, 100] width 108 height 19
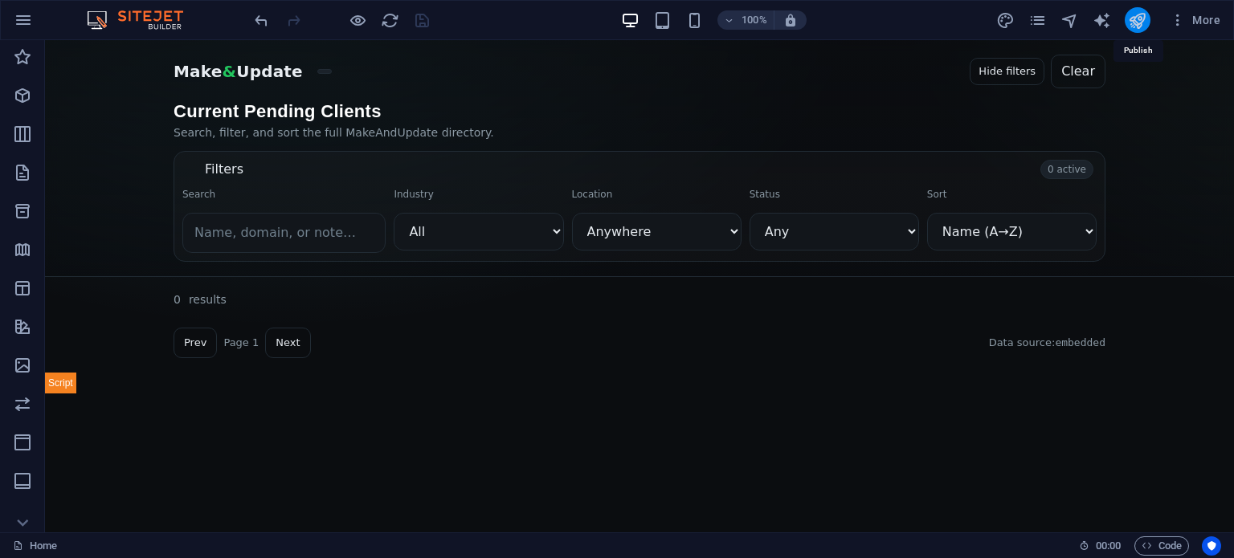
click at [1133, 14] on icon "publish" at bounding box center [1137, 20] width 18 height 18
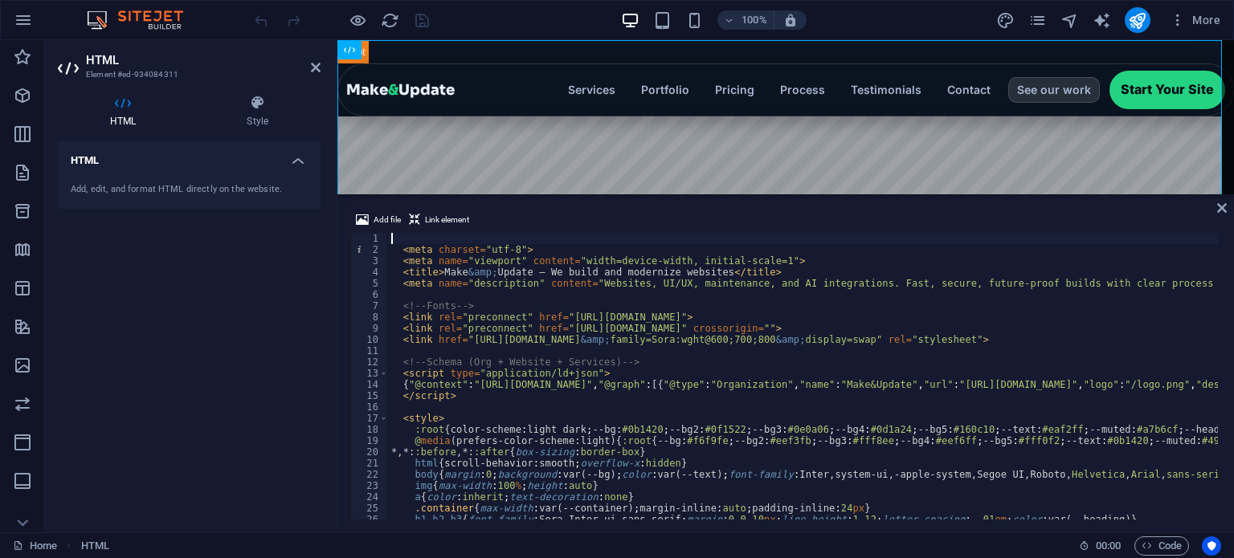
type textarea "<meta charset="utf-8">"
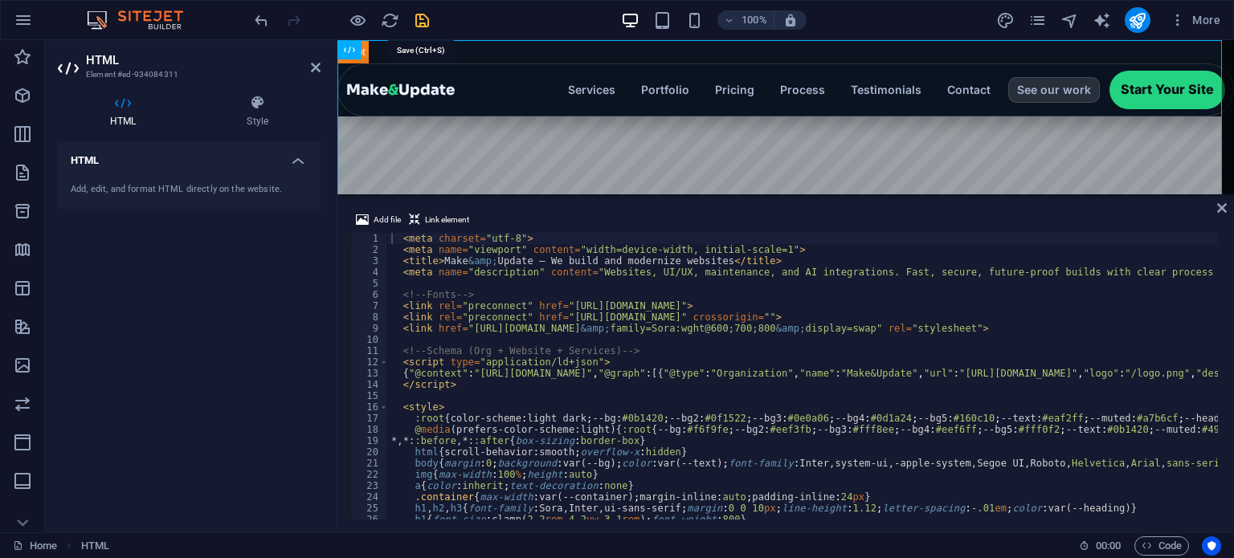
click at [416, 22] on icon "save" at bounding box center [422, 20] width 18 height 18
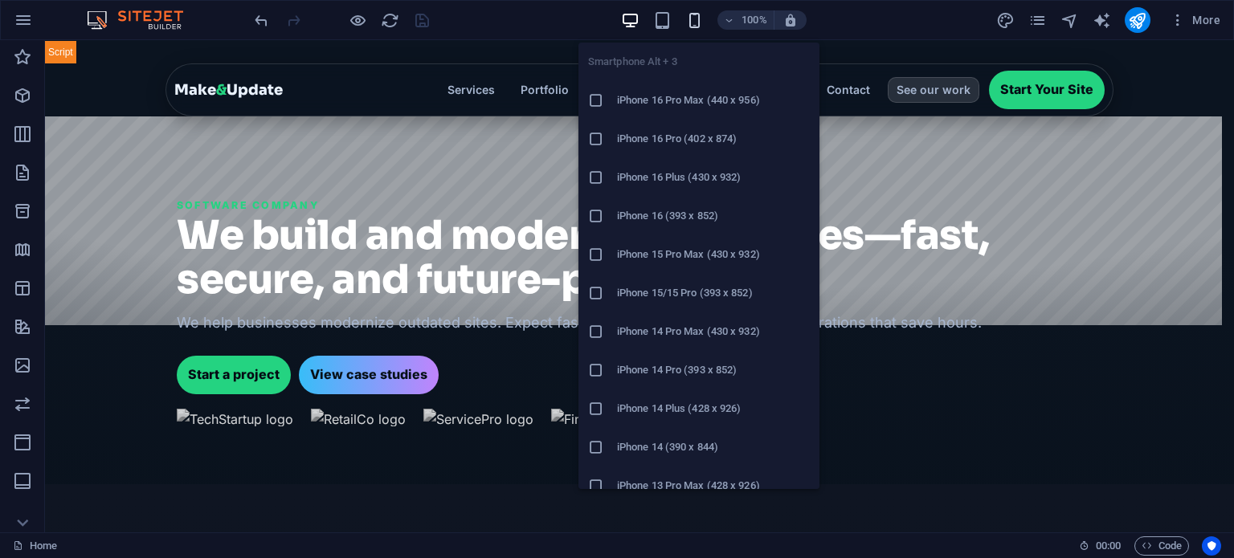
click at [694, 24] on icon "button" at bounding box center [694, 20] width 18 height 18
click at [654, 269] on li "iPhone 15 Pro Max (430 x 932)" at bounding box center [698, 254] width 241 height 39
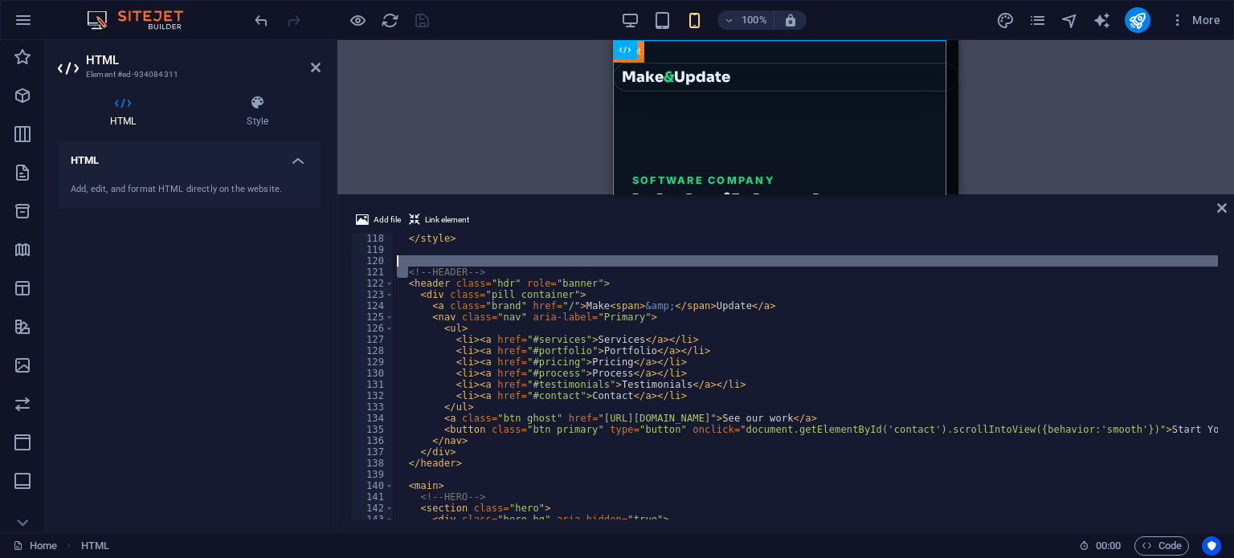
scroll to position [1316, 0]
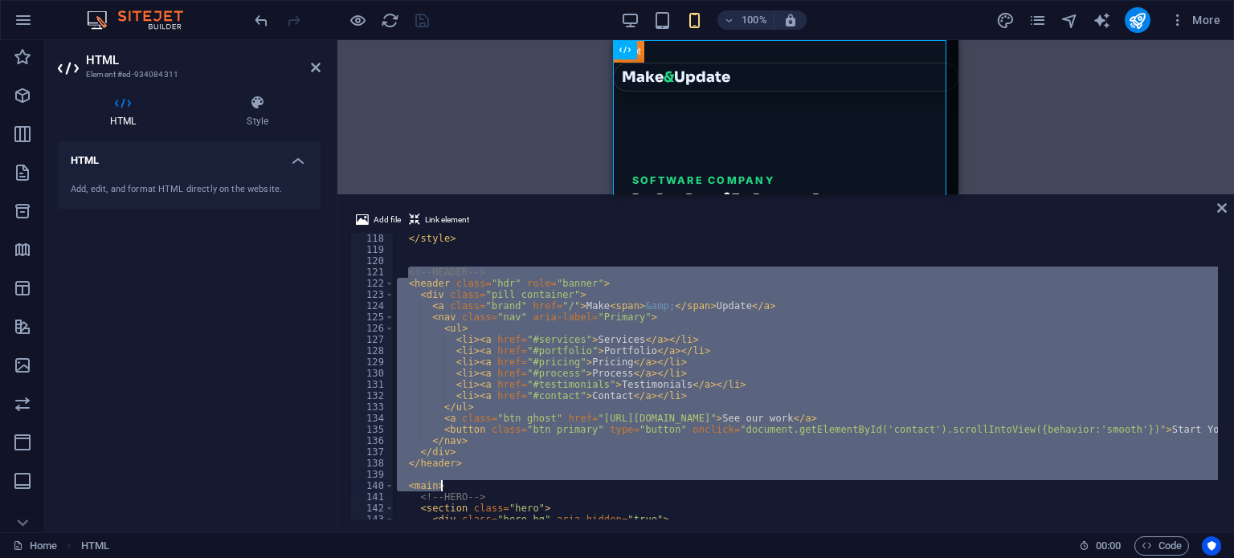
drag, startPoint x: 405, startPoint y: 312, endPoint x: 529, endPoint y: 484, distance: 211.6
click at [529, 484] on div "</ style > <!-- HEADER --> < header class = "hdr" role = "banner" > < div class…" at bounding box center [806, 376] width 824 height 287
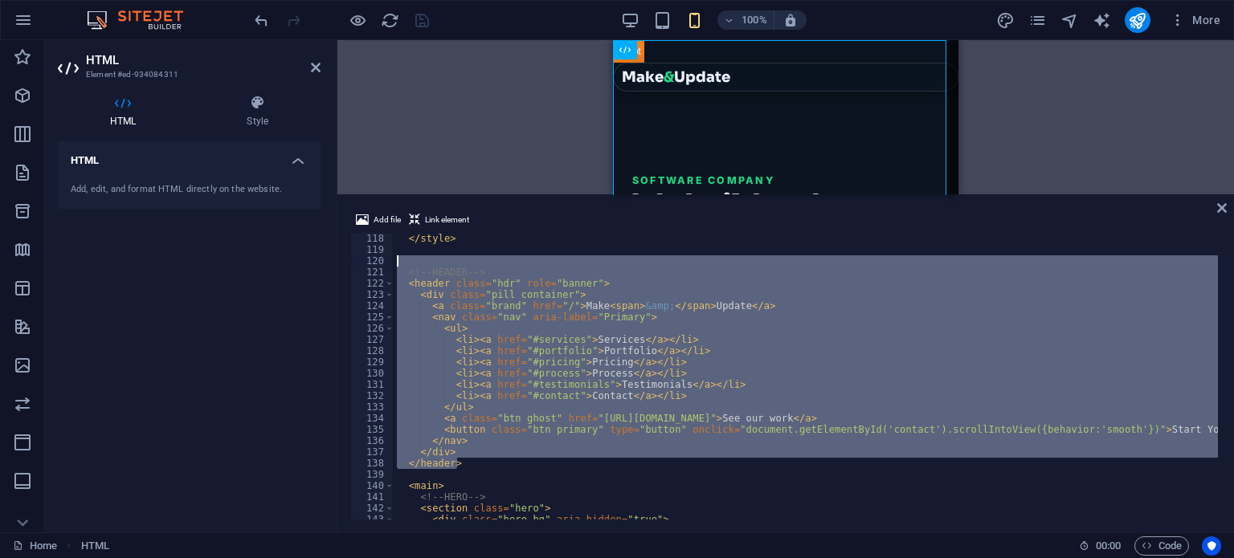
drag, startPoint x: 485, startPoint y: 467, endPoint x: 421, endPoint y: 266, distance: 210.9
paste textarea "</header"
type textarea "</header>"
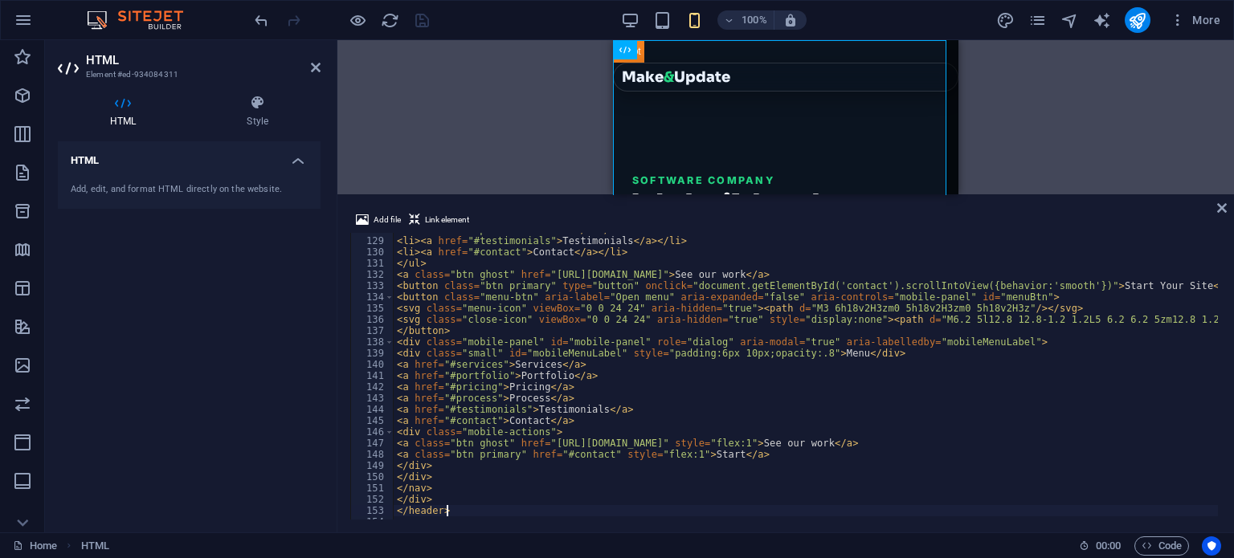
scroll to position [1436, 0]
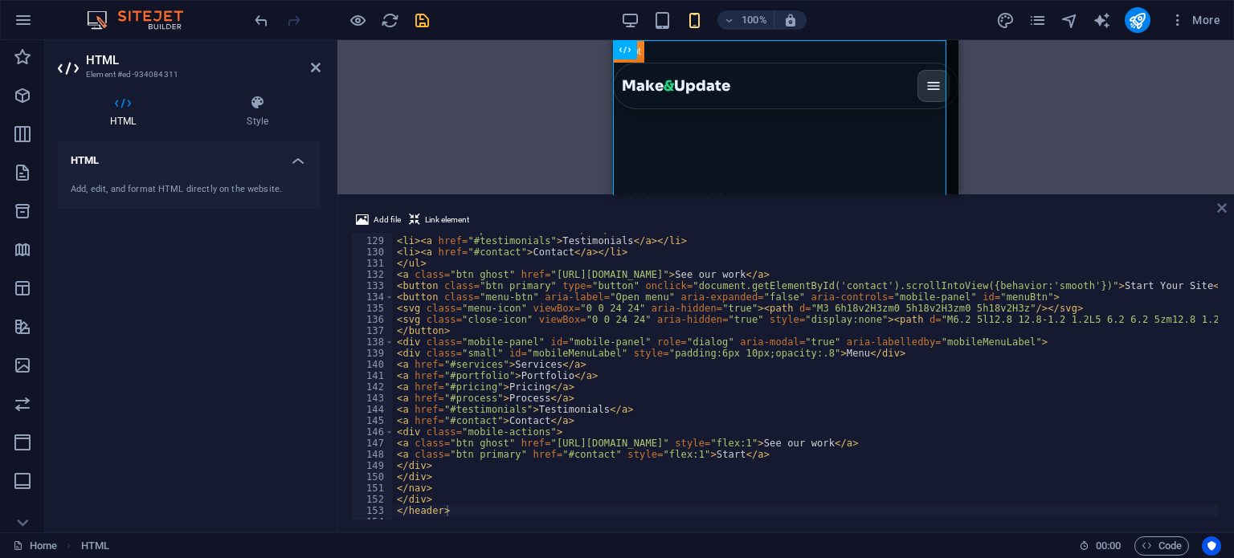
click at [1222, 202] on icon at bounding box center [1222, 208] width 10 height 13
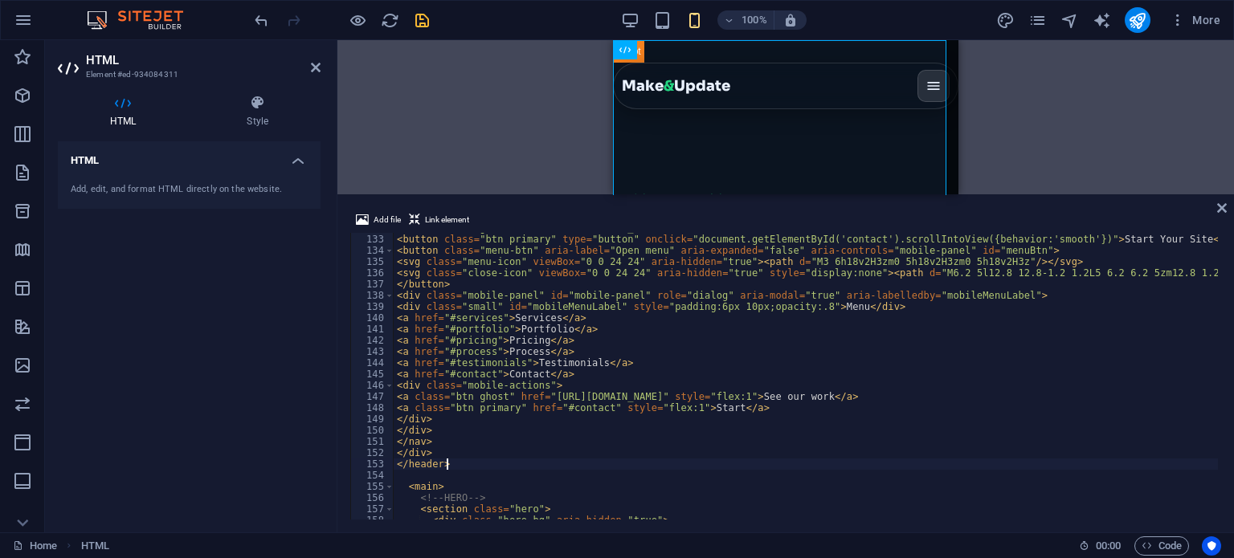
scroll to position [1485, 0]
click at [420, 11] on icon "save" at bounding box center [422, 20] width 18 height 18
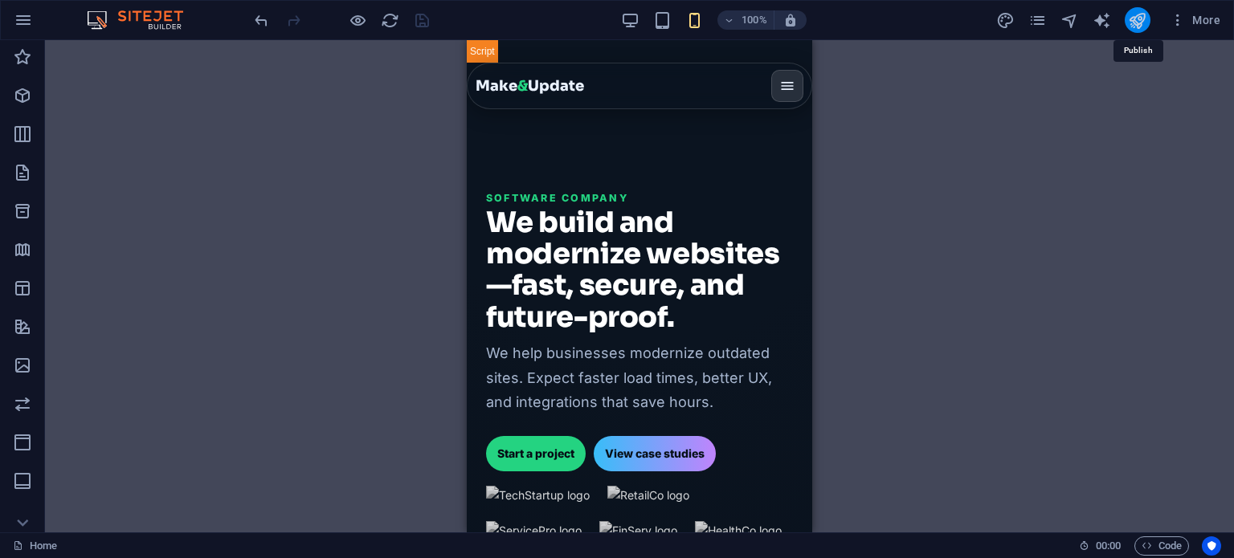
click at [1134, 17] on icon "publish" at bounding box center [1137, 20] width 18 height 18
